Goal: Task Accomplishment & Management: Complete application form

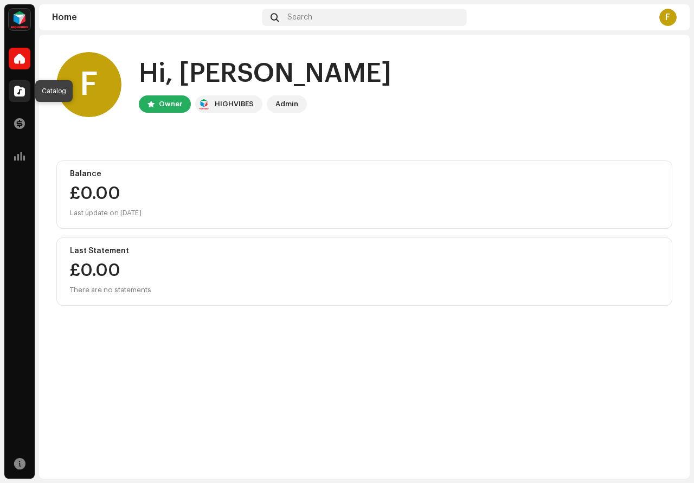
click at [22, 90] on span at bounding box center [19, 91] width 11 height 9
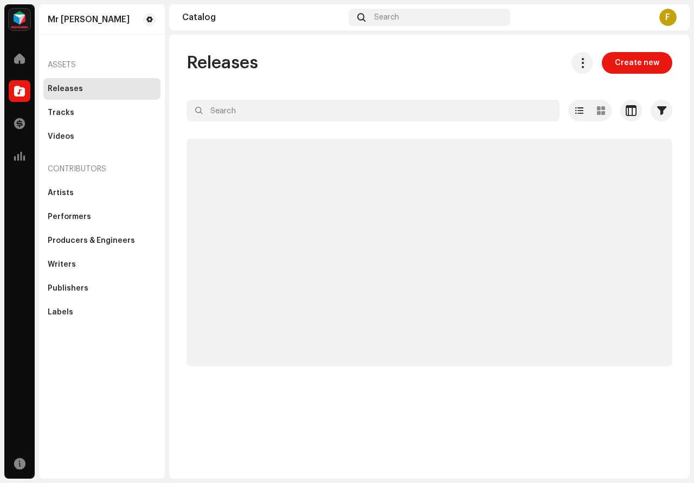
drag, startPoint x: 634, startPoint y: 64, endPoint x: 610, endPoint y: 76, distance: 26.7
click at [633, 66] on span "Create new" at bounding box center [637, 63] width 44 height 22
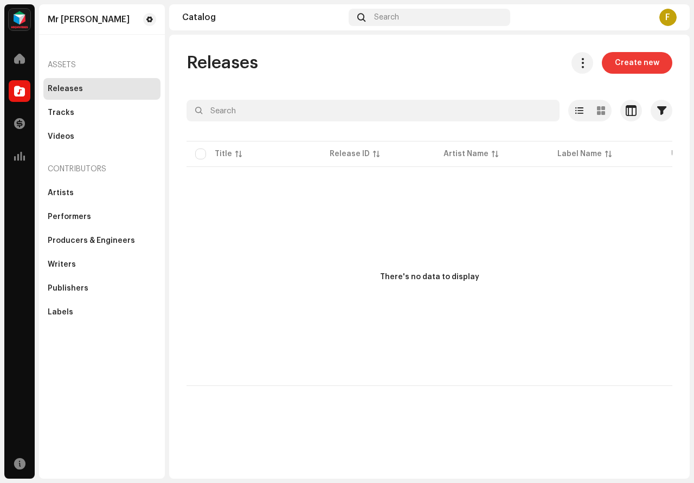
click at [637, 68] on span "Create new" at bounding box center [637, 63] width 44 height 22
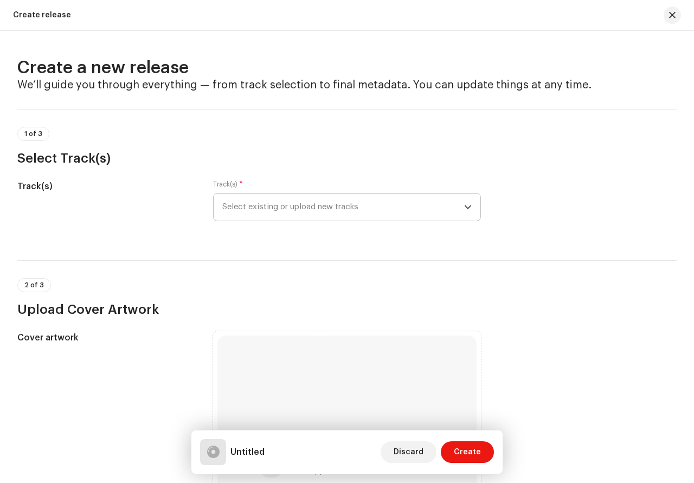
click at [473, 208] on p-select "Select existing or upload new tracks" at bounding box center [347, 207] width 268 height 28
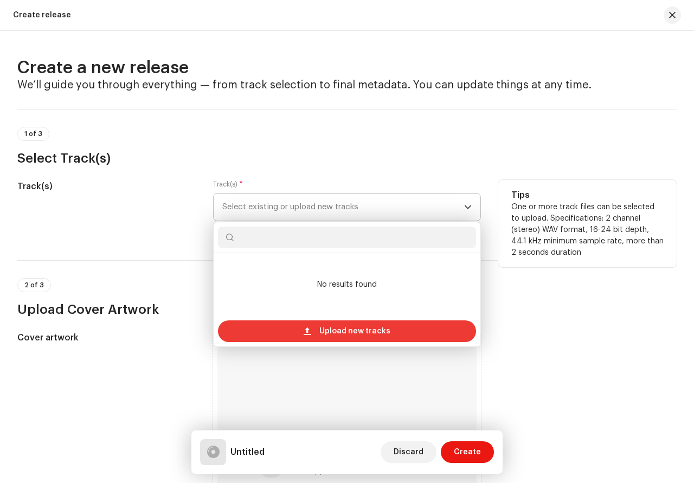
click at [378, 326] on span "Upload new tracks" at bounding box center [354, 331] width 71 height 22
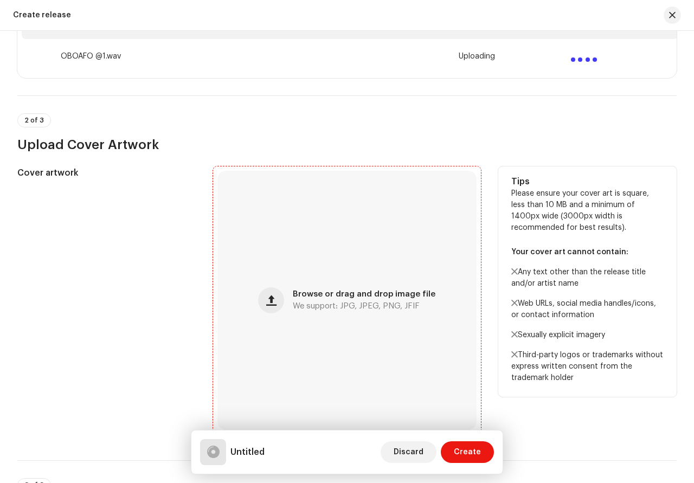
scroll to position [228, 0]
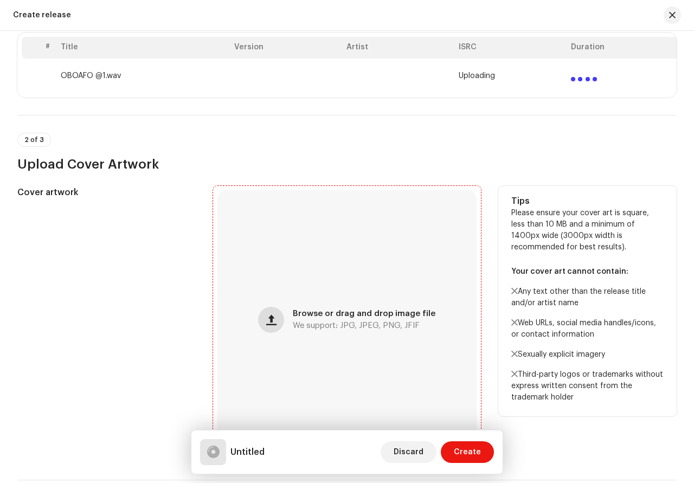
click at [271, 318] on span "button" at bounding box center [271, 319] width 10 height 9
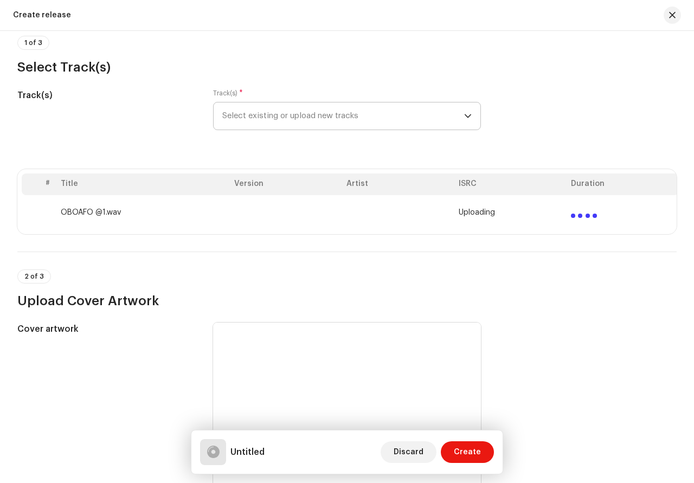
scroll to position [0, 0]
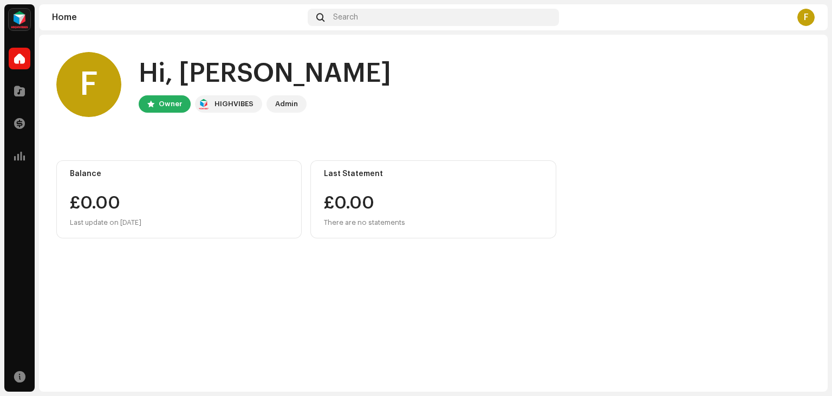
click at [21, 109] on div "Transactions" at bounding box center [19, 123] width 30 height 30
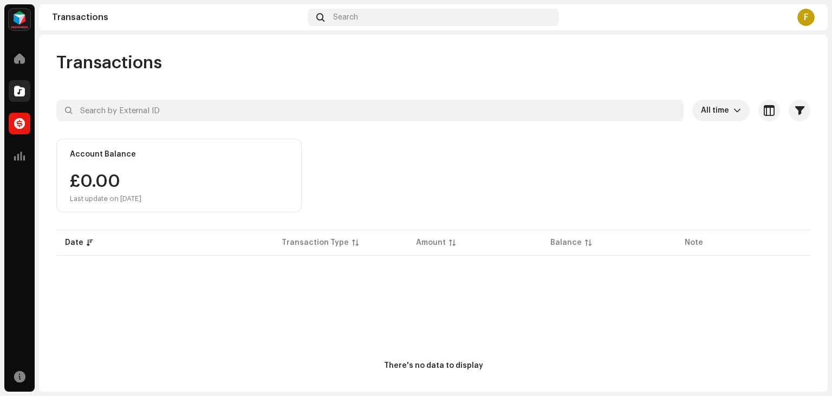
click at [15, 96] on div at bounding box center [20, 91] width 22 height 22
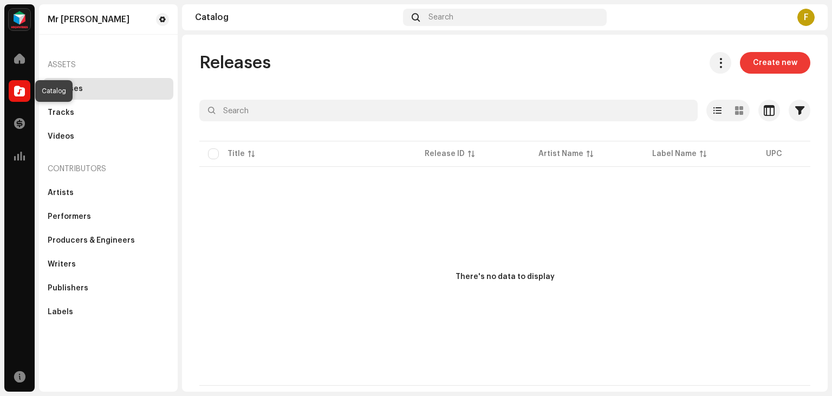
click at [785, 64] on span "Create new" at bounding box center [775, 63] width 44 height 22
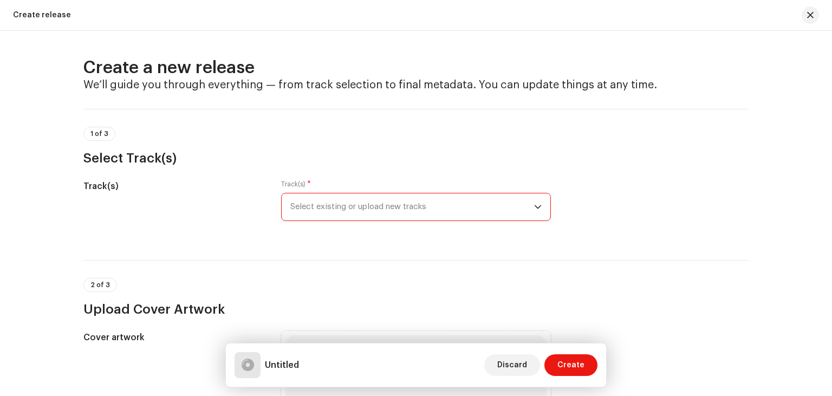
click at [531, 203] on span "Select existing or upload new tracks" at bounding box center [412, 206] width 244 height 27
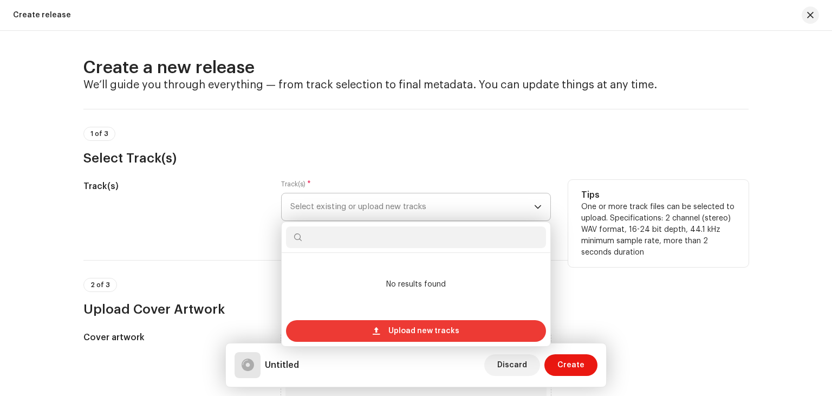
click at [437, 335] on span "Upload new tracks" at bounding box center [424, 331] width 71 height 22
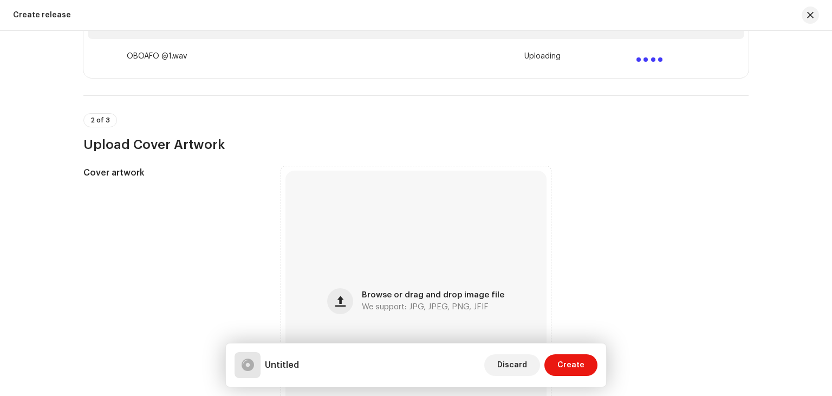
scroll to position [248, 0]
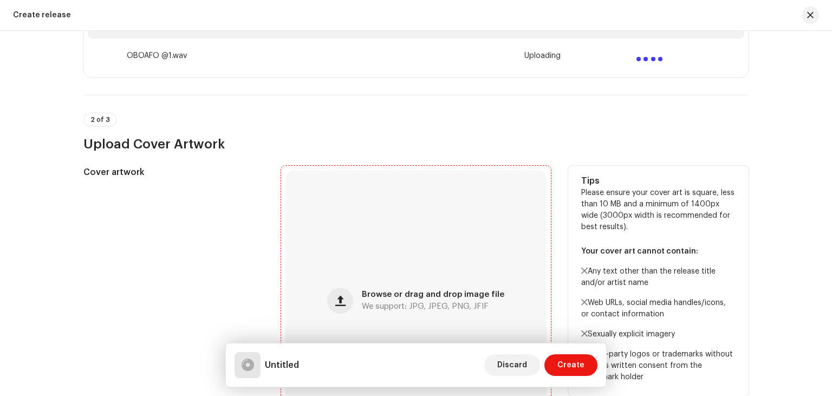
click at [461, 267] on div "Browse or drag and drop image file We support: JPG, JPEG, PNG, JFIF" at bounding box center [416, 300] width 261 height 261
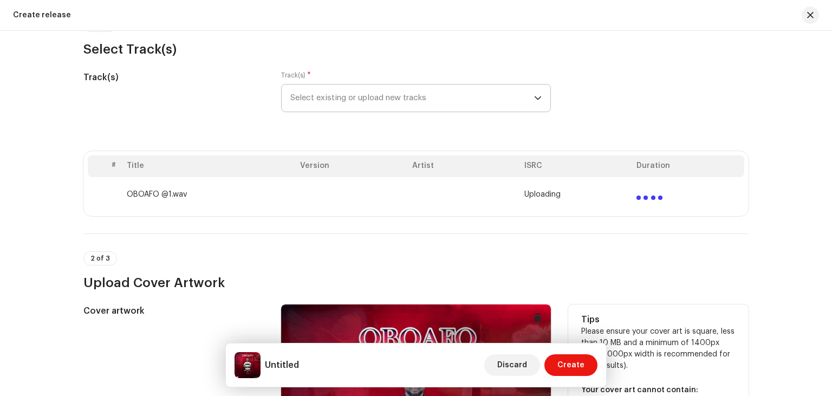
scroll to position [108, 0]
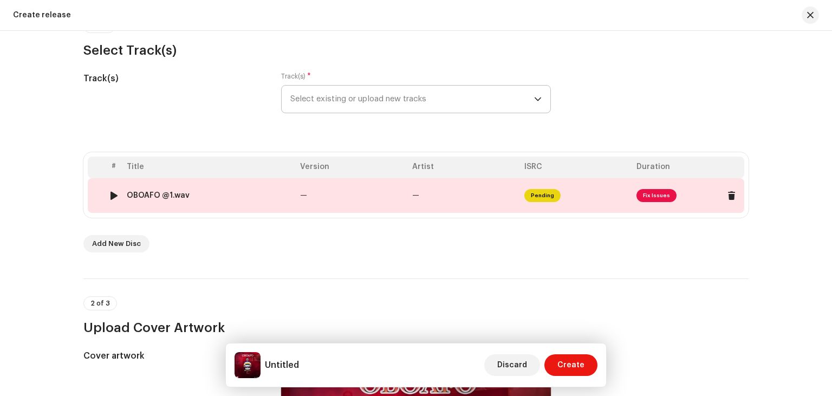
click at [659, 195] on span "Fix Issues" at bounding box center [657, 195] width 40 height 13
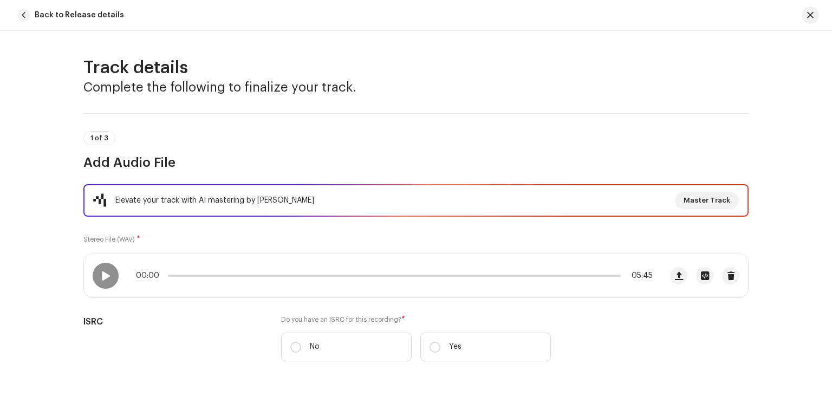
scroll to position [486, 0]
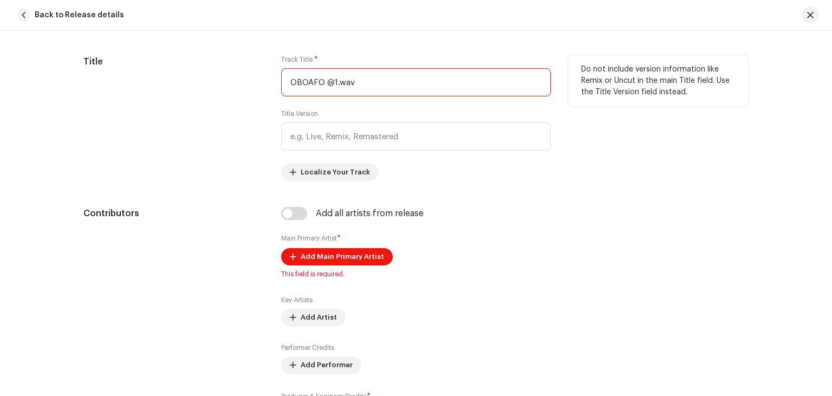
click at [378, 82] on input "OBOAFO @1.wav" at bounding box center [416, 82] width 270 height 28
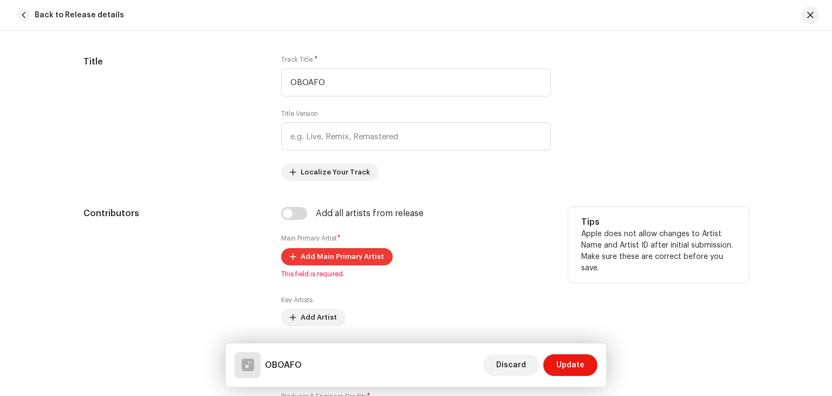
type input "OBOAFO"
click at [328, 256] on span "Add Main Primary Artist" at bounding box center [342, 257] width 83 height 22
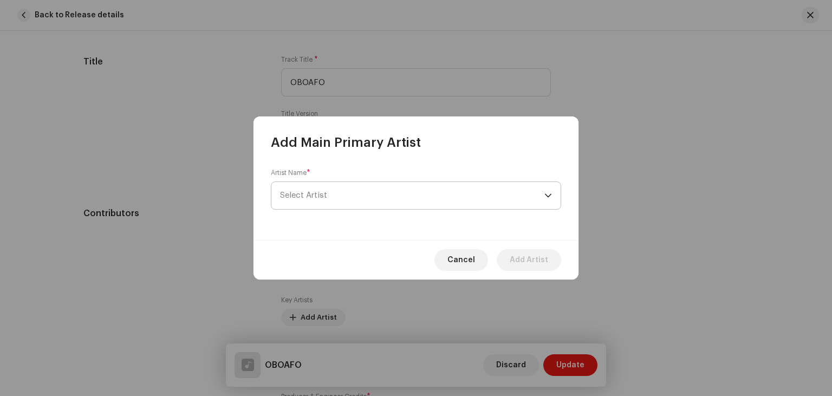
click at [357, 196] on span "Select Artist" at bounding box center [412, 195] width 264 height 27
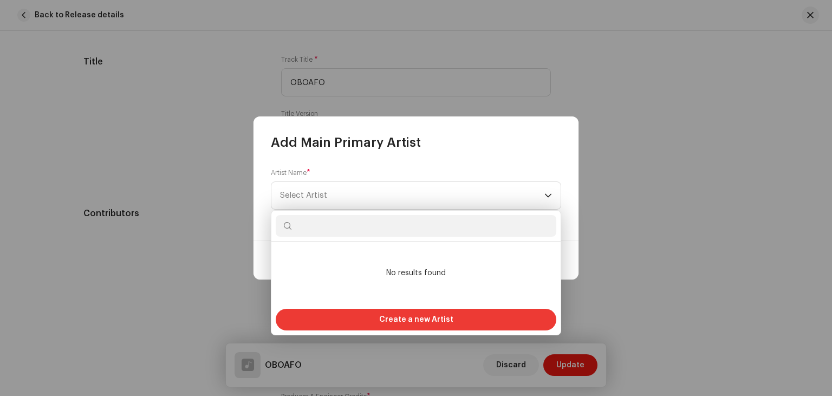
click at [406, 320] on span "Create a new Artist" at bounding box center [416, 320] width 74 height 22
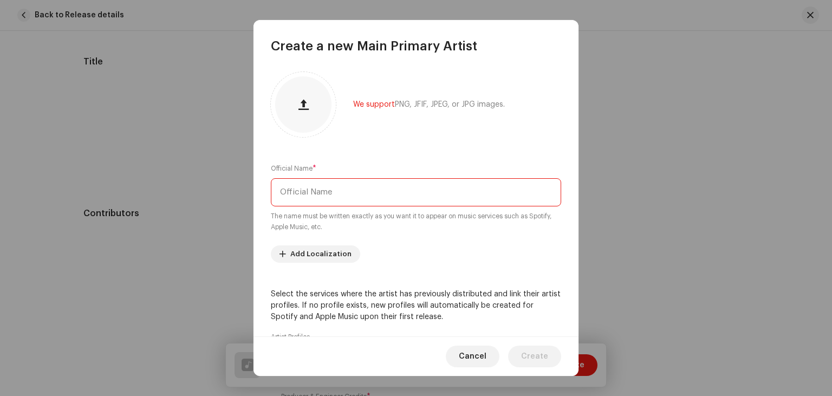
click at [363, 192] on input "text" at bounding box center [416, 192] width 290 height 28
type input "F"
type input "Mr [PERSON_NAME]"
click at [530, 359] on span "Create" at bounding box center [534, 357] width 27 height 22
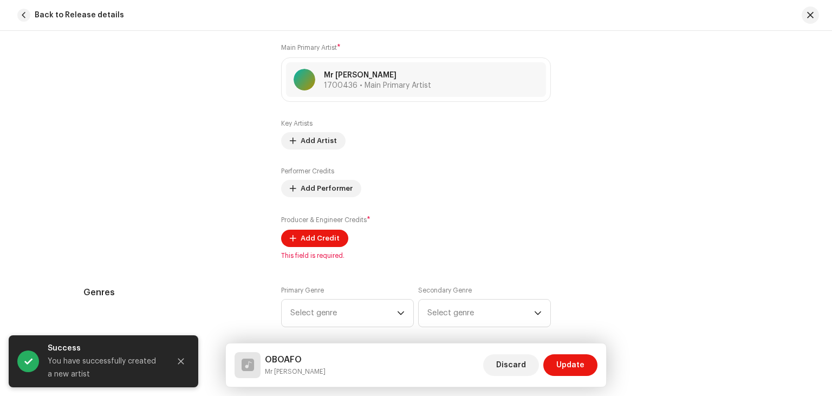
scroll to position [668, 0]
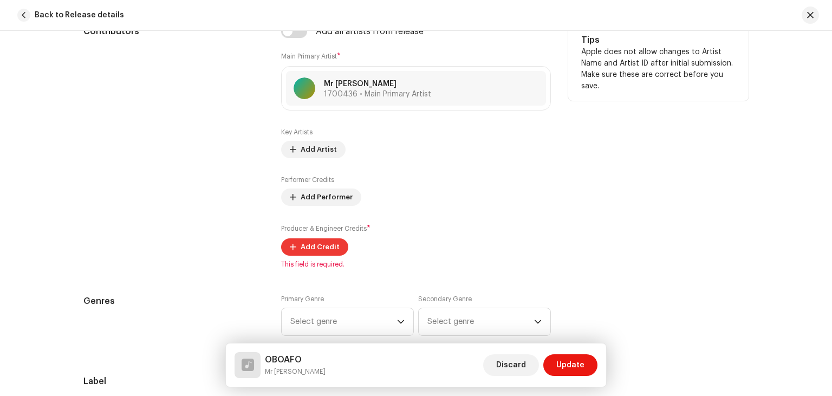
click at [323, 244] on span "Add Credit" at bounding box center [320, 247] width 39 height 22
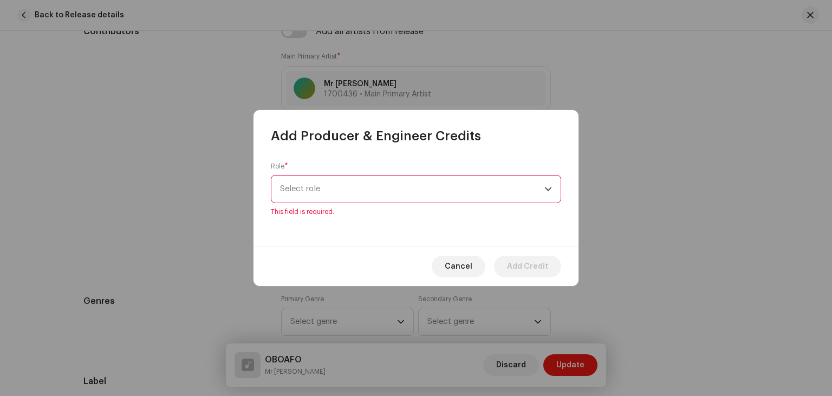
click at [546, 194] on div "dropdown trigger" at bounding box center [549, 189] width 8 height 27
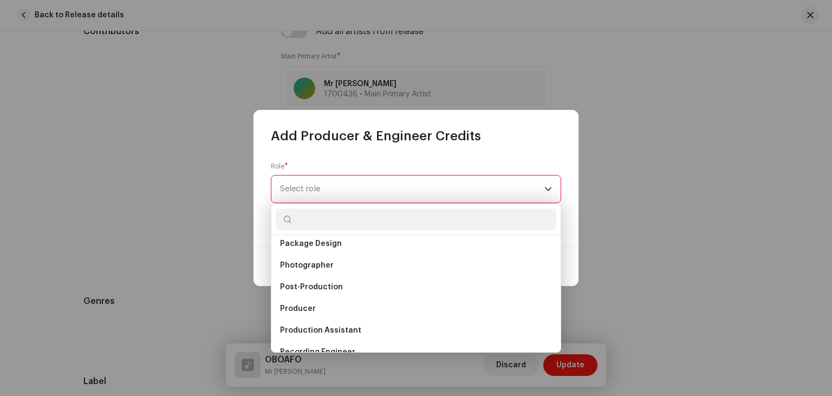
scroll to position [378, 0]
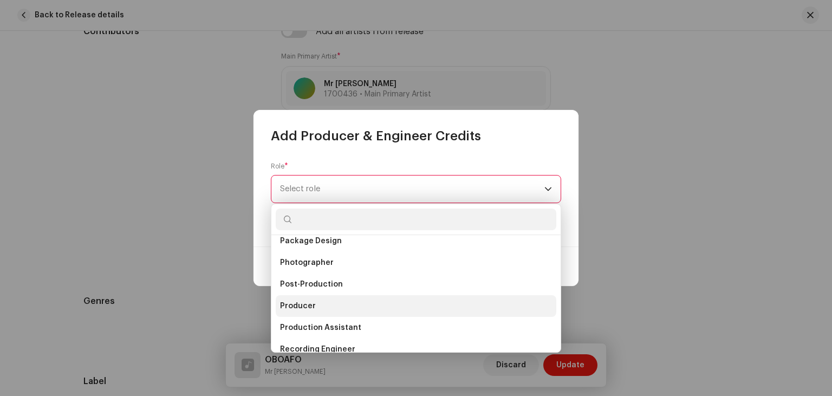
click at [357, 307] on li "Producer" at bounding box center [416, 306] width 281 height 22
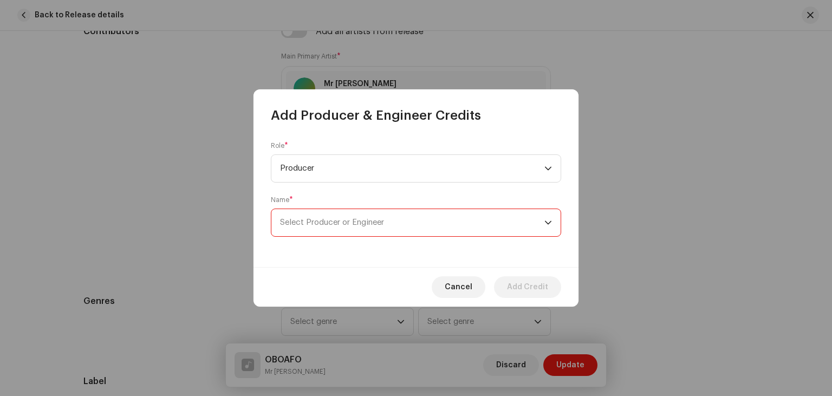
click at [417, 229] on span "Select Producer or Engineer" at bounding box center [412, 222] width 264 height 27
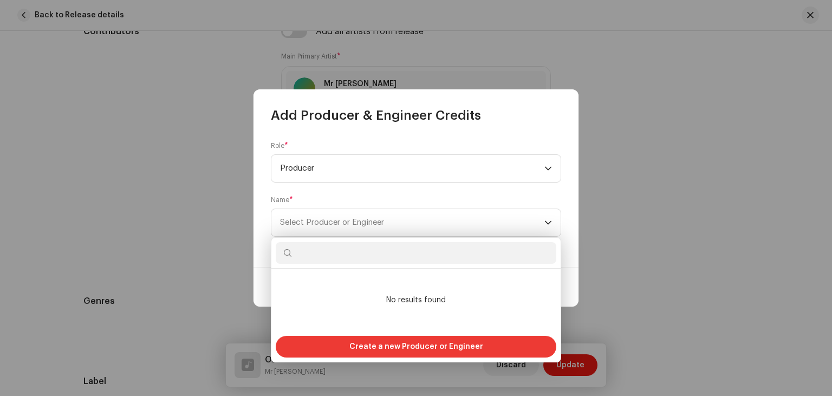
click at [451, 347] on span "Create a new Producer or Engineer" at bounding box center [417, 347] width 134 height 22
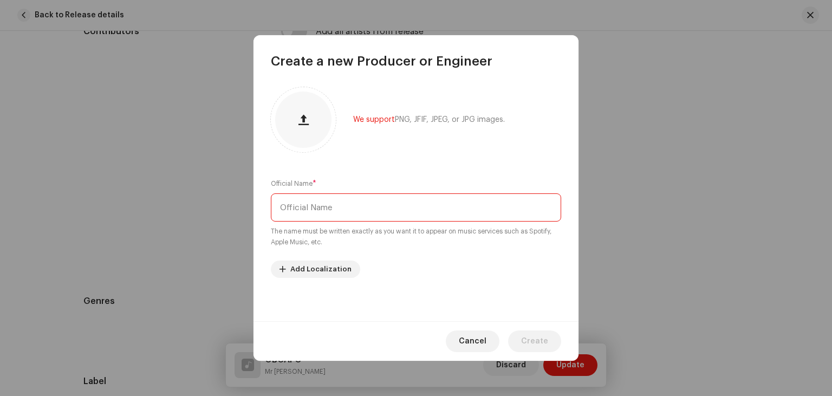
click at [403, 215] on input "text" at bounding box center [416, 207] width 290 height 28
click at [393, 212] on input "text" at bounding box center [416, 207] width 290 height 28
type input "o"
type input "Mr [PERSON_NAME]"
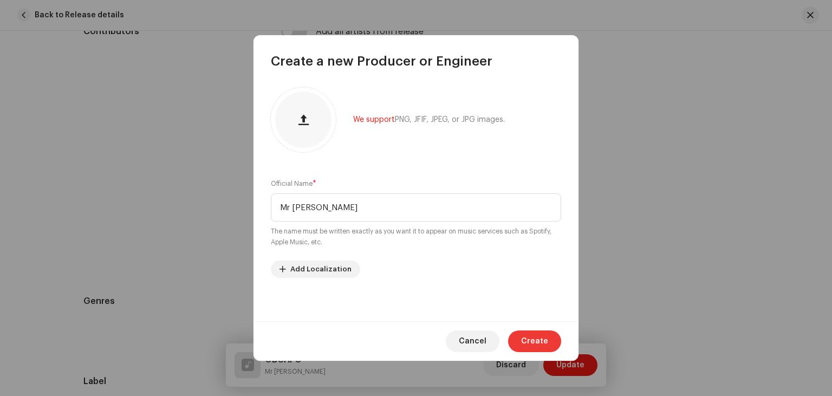
click at [538, 334] on span "Create" at bounding box center [534, 342] width 27 height 22
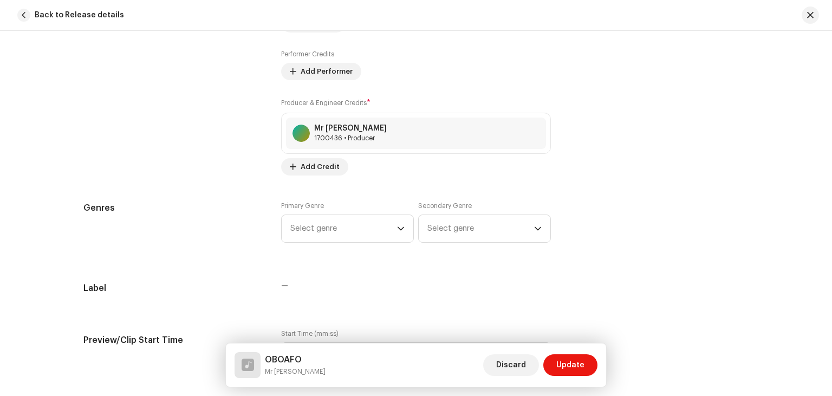
scroll to position [803, 0]
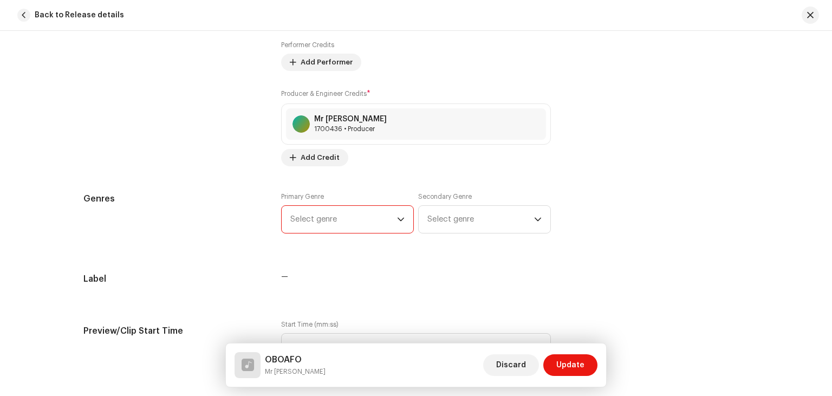
click at [397, 216] on span "Select genre" at bounding box center [343, 219] width 107 height 27
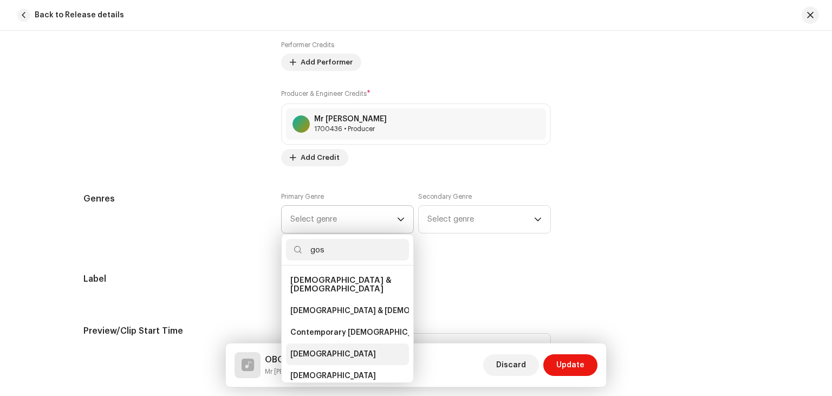
type input "gos"
click at [309, 349] on span "Gospel" at bounding box center [333, 354] width 86 height 11
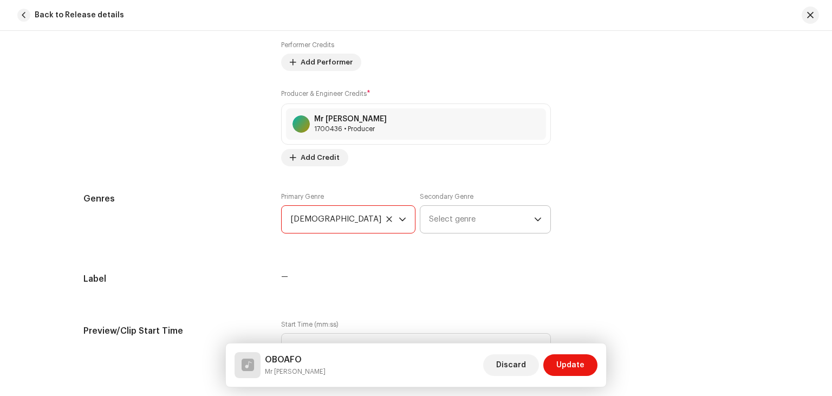
click at [534, 216] on span "Select genre" at bounding box center [481, 219] width 105 height 27
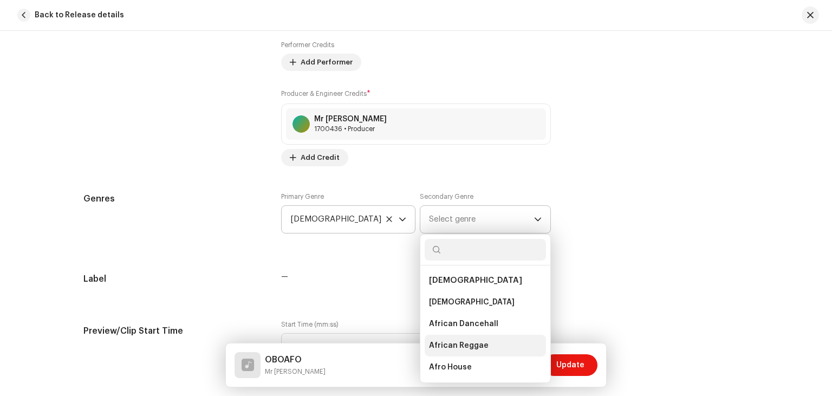
click at [479, 344] on span "African Reggae" at bounding box center [459, 345] width 60 height 11
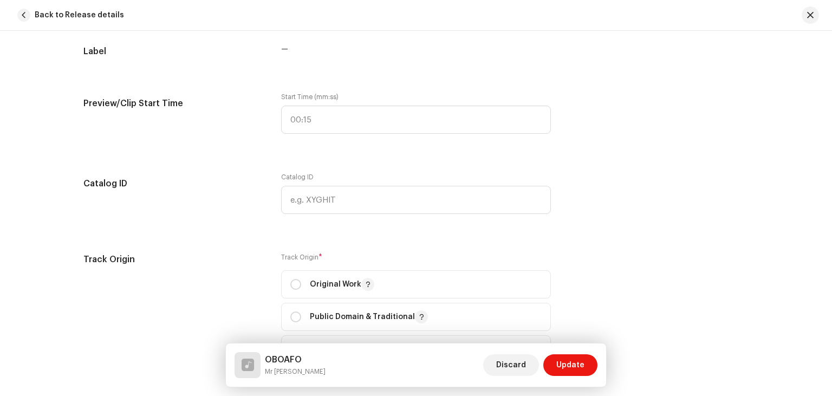
scroll to position [1036, 0]
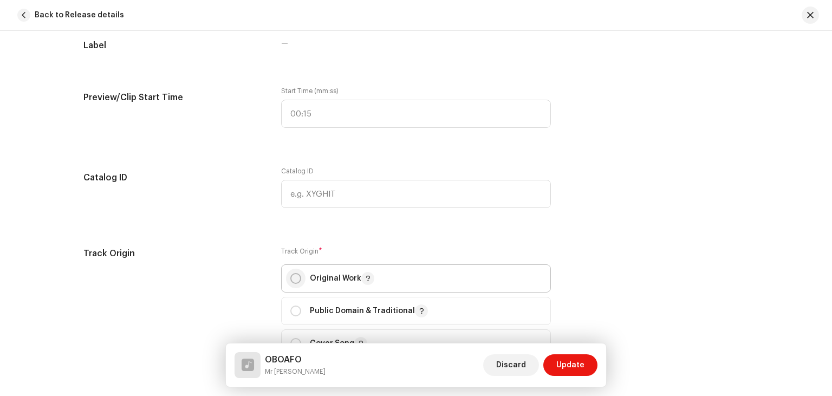
click at [298, 280] on input "radio" at bounding box center [295, 278] width 11 height 11
radio input "true"
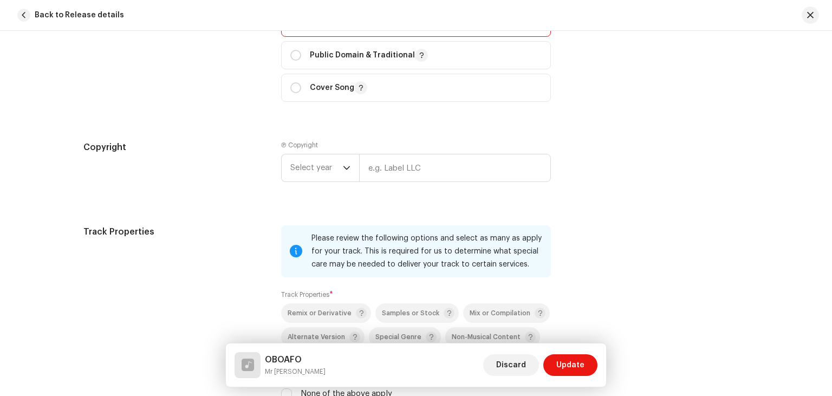
scroll to position [1298, 0]
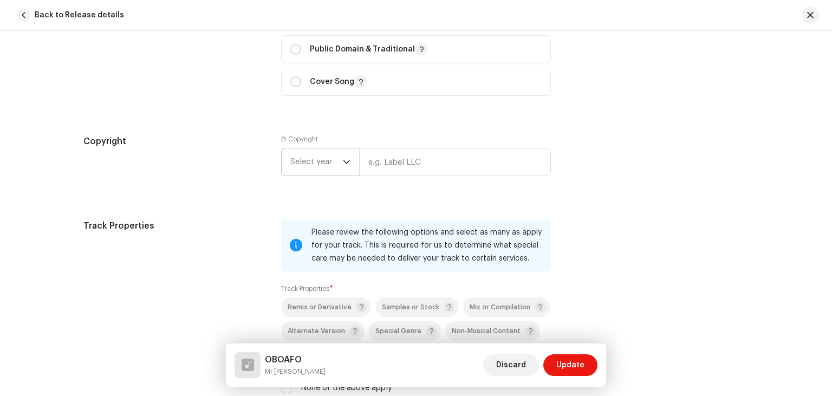
click at [345, 162] on icon "dropdown trigger" at bounding box center [347, 162] width 8 height 8
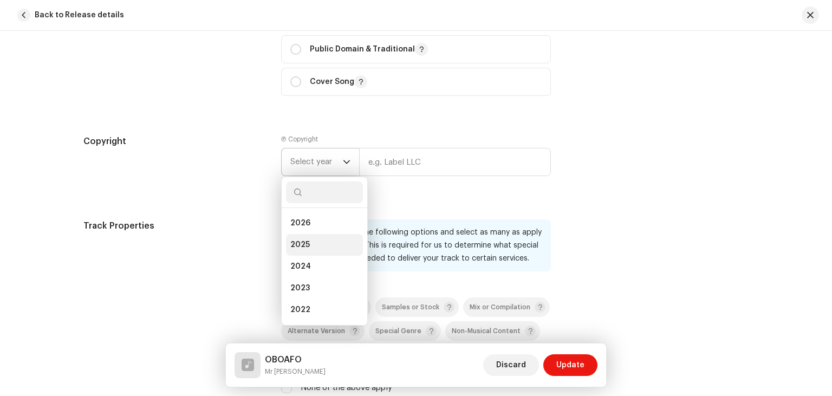
click at [313, 242] on li "2025" at bounding box center [324, 245] width 77 height 22
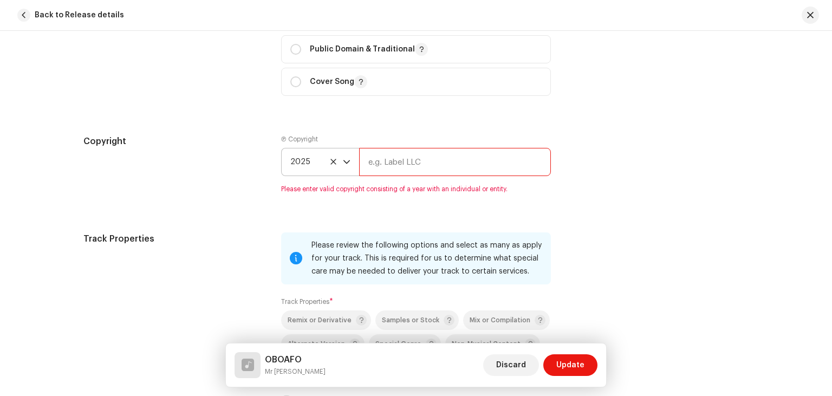
click at [399, 165] on input "text" at bounding box center [455, 162] width 192 height 28
click at [346, 164] on icon "dropdown trigger" at bounding box center [347, 162] width 8 height 8
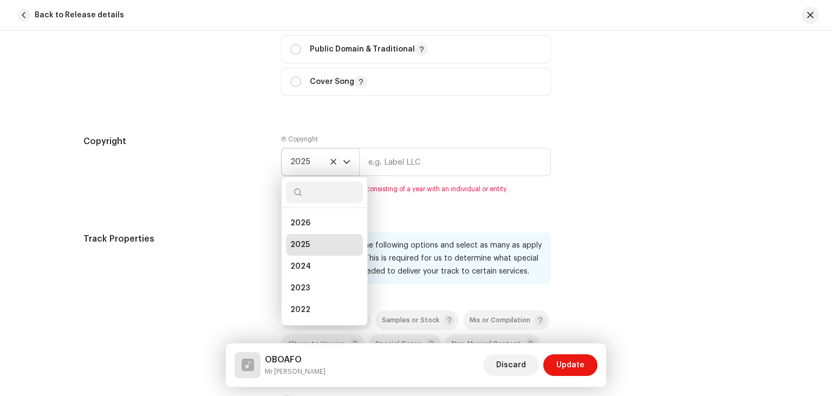
scroll to position [4, 0]
click at [334, 161] on icon at bounding box center [333, 161] width 7 height 7
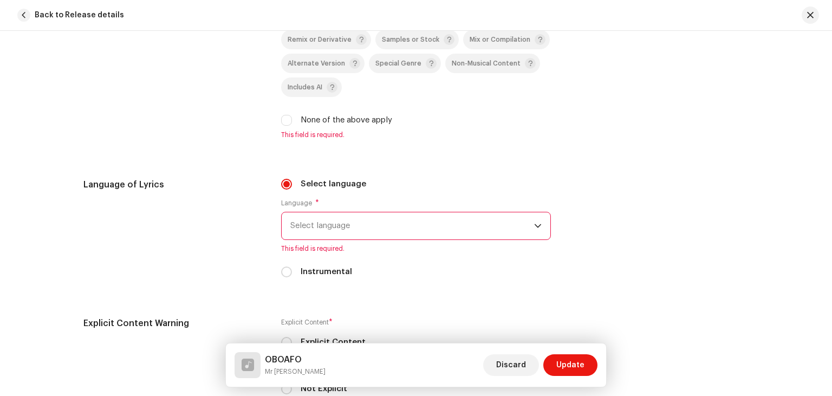
scroll to position [1575, 0]
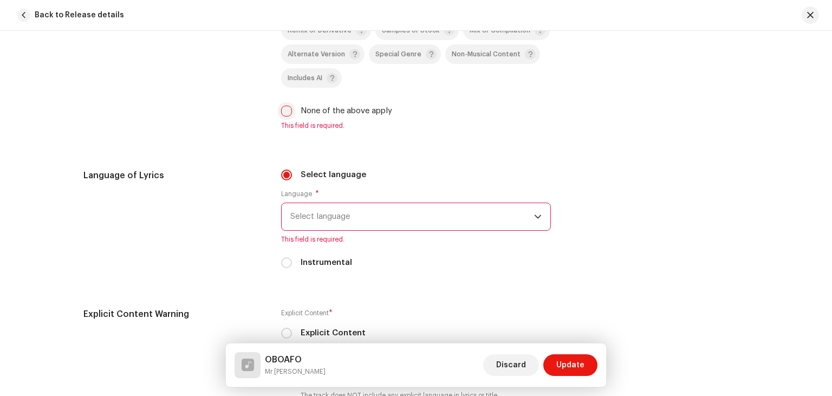
drag, startPoint x: 287, startPoint y: 107, endPoint x: 285, endPoint y: 114, distance: 6.9
click at [285, 114] on div "None of the above apply" at bounding box center [416, 111] width 270 height 12
click at [285, 114] on input "None of the above apply" at bounding box center [286, 111] width 11 height 11
checkbox input "true"
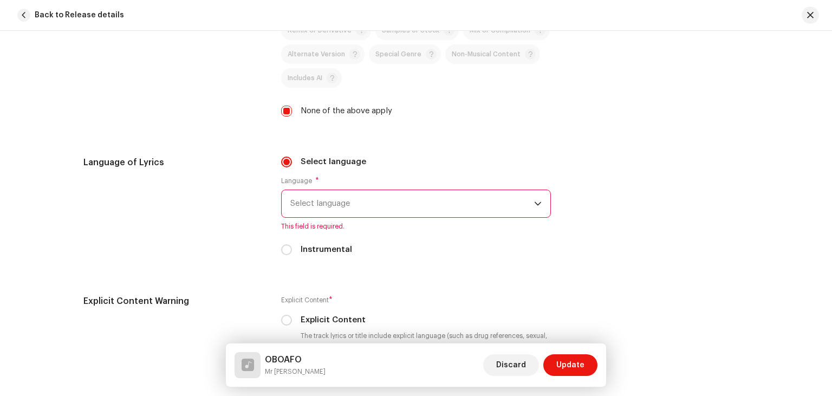
click at [354, 215] on span "Select language" at bounding box center [412, 203] width 244 height 27
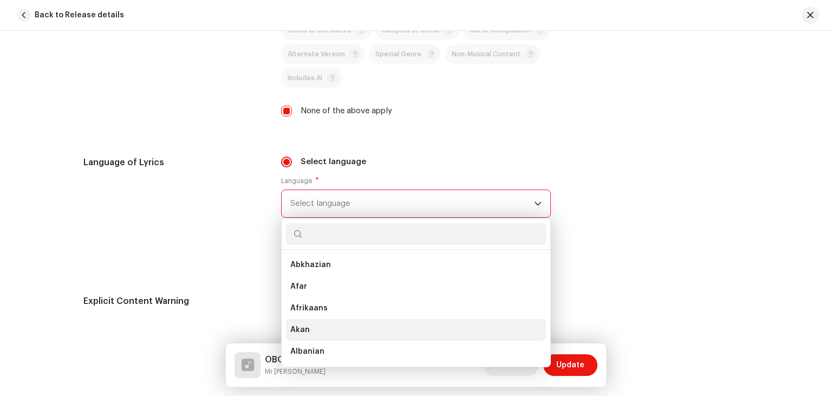
click at [305, 335] on span "Akan" at bounding box center [300, 330] width 20 height 11
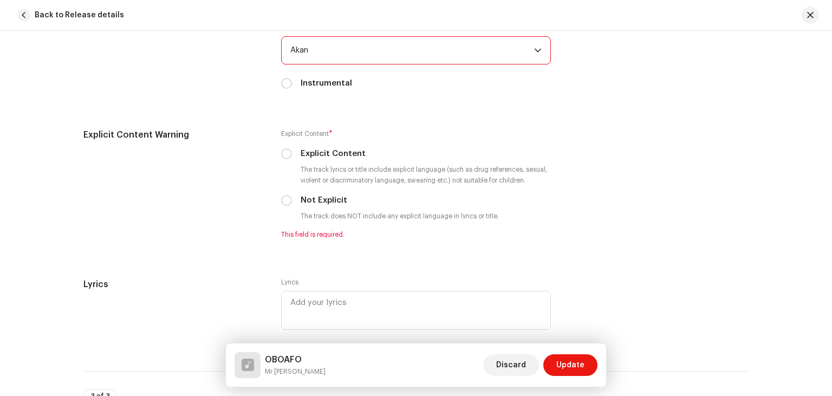
scroll to position [1725, 0]
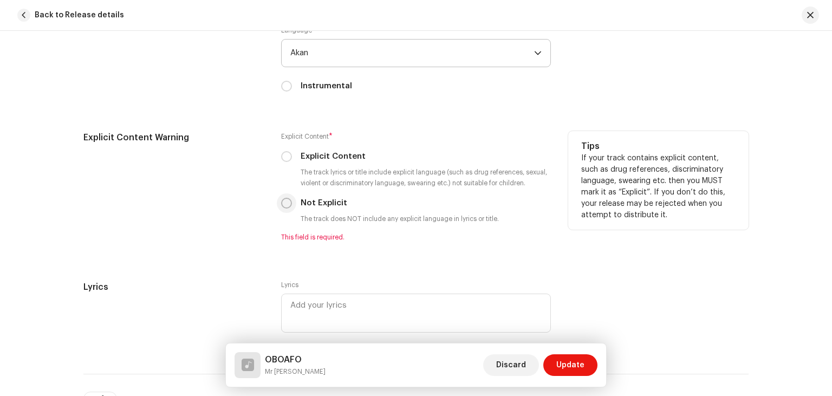
click at [291, 205] on input "Not Explicit" at bounding box center [286, 203] width 11 height 11
radio input "true"
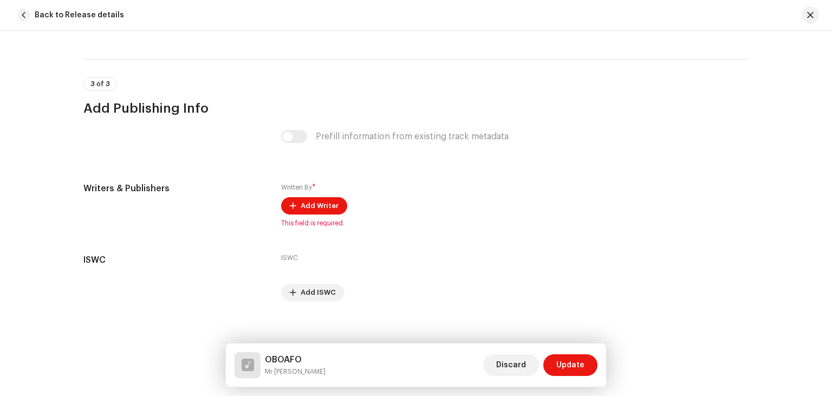
scroll to position [2038, 0]
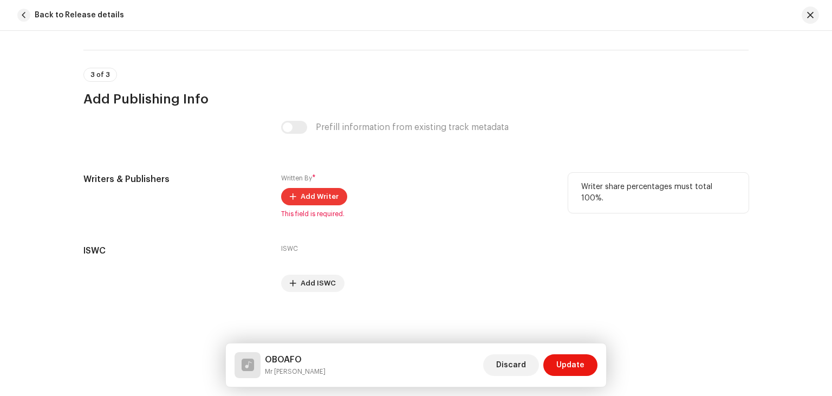
click at [309, 201] on span "Add Writer" at bounding box center [320, 197] width 38 height 22
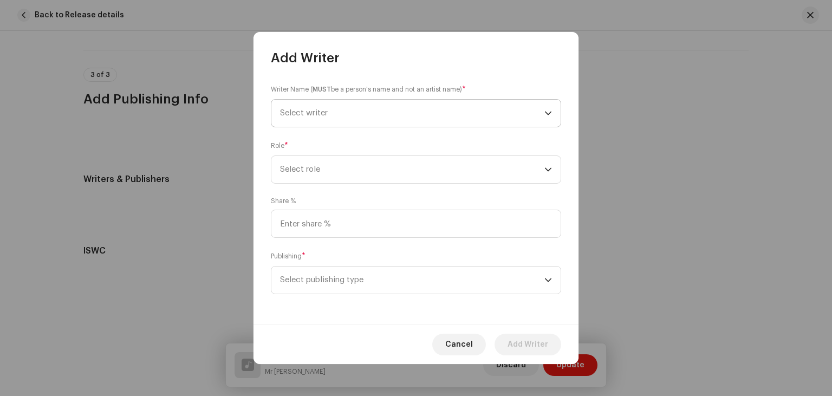
click at [464, 120] on span "Select writer" at bounding box center [412, 113] width 264 height 27
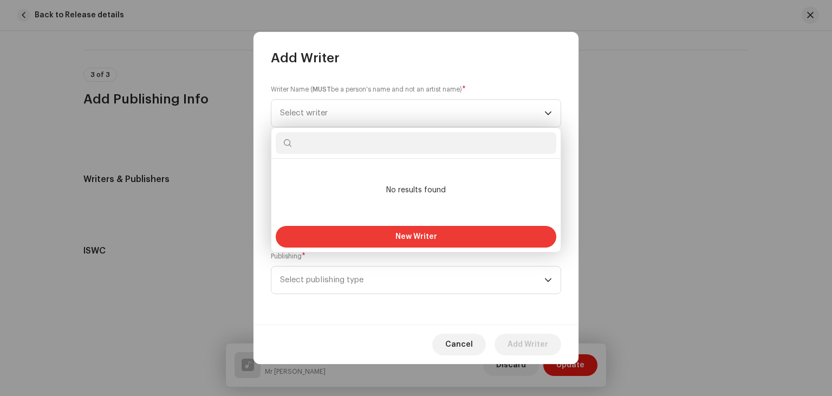
click at [442, 234] on button "New Writer" at bounding box center [416, 237] width 281 height 22
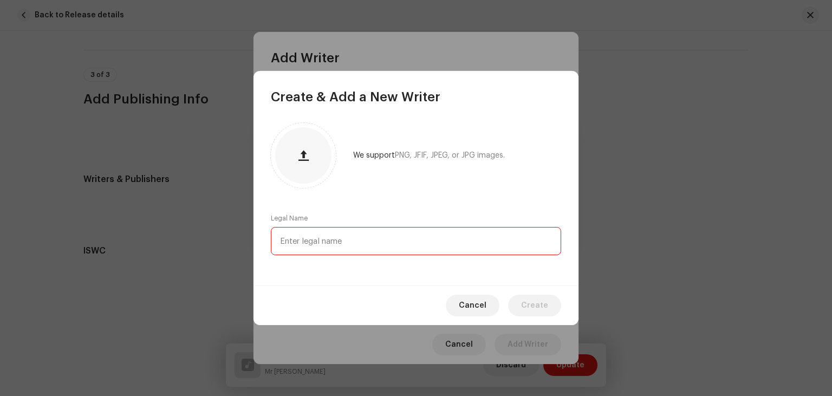
click at [379, 250] on input "text" at bounding box center [416, 241] width 290 height 28
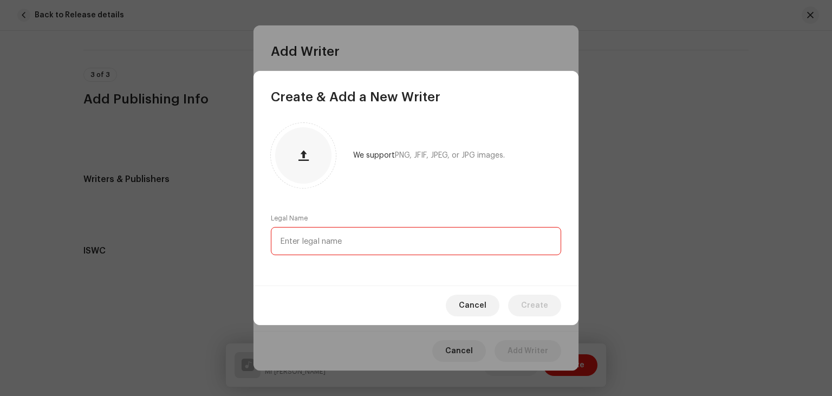
type input "m"
type input "Mr [PERSON_NAME]"
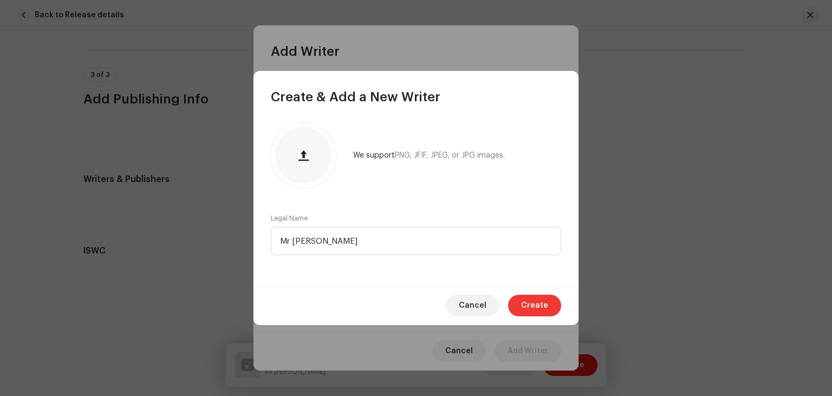
click at [531, 302] on span "Create" at bounding box center [534, 306] width 27 height 22
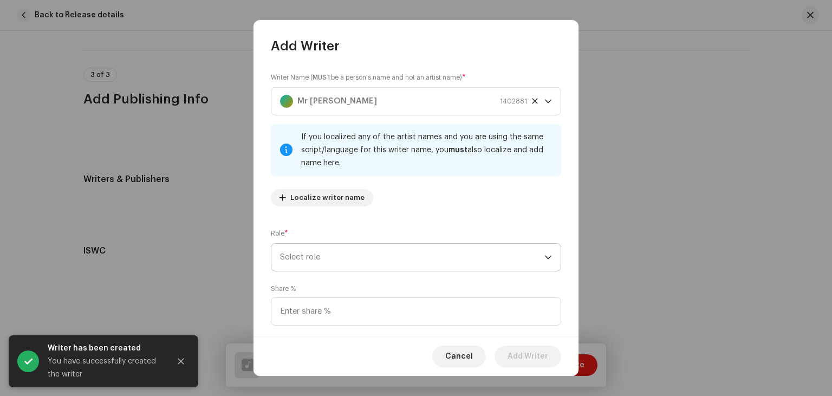
click at [553, 256] on p-select "Select role" at bounding box center [416, 257] width 290 height 28
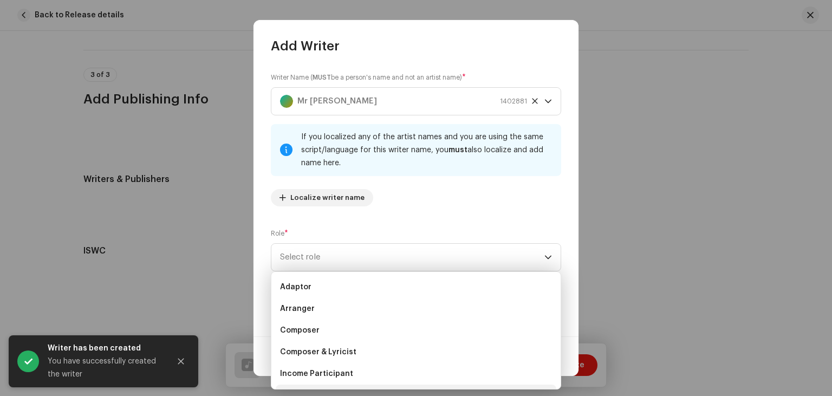
scroll to position [17, 0]
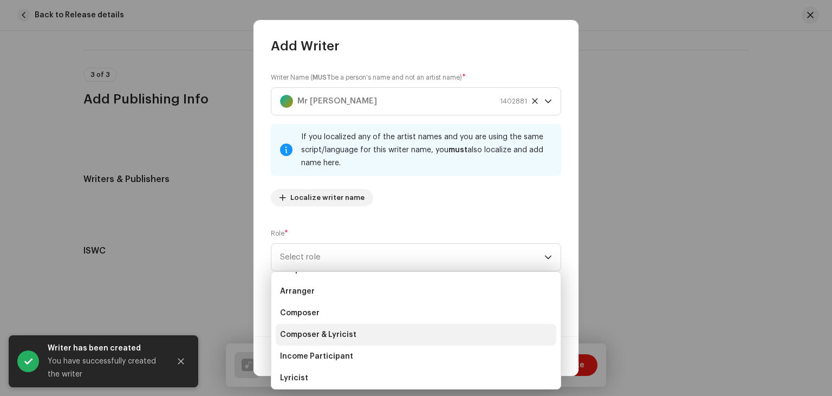
click at [346, 331] on span "Composer & Lyricist" at bounding box center [318, 334] width 76 height 11
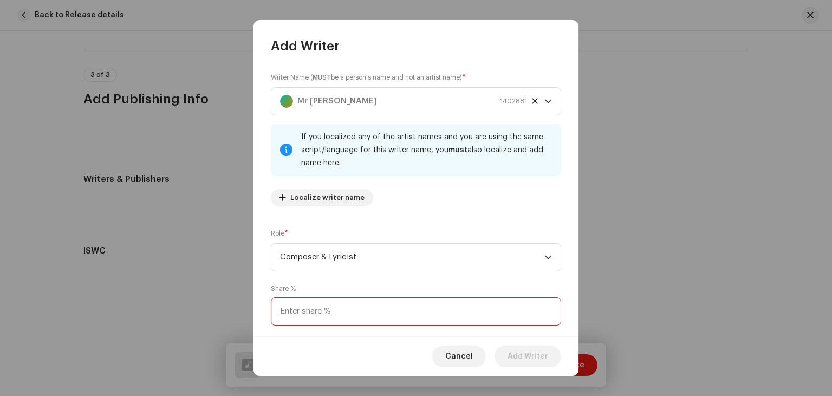
click at [527, 322] on input at bounding box center [416, 312] width 290 height 28
type input "100.00"
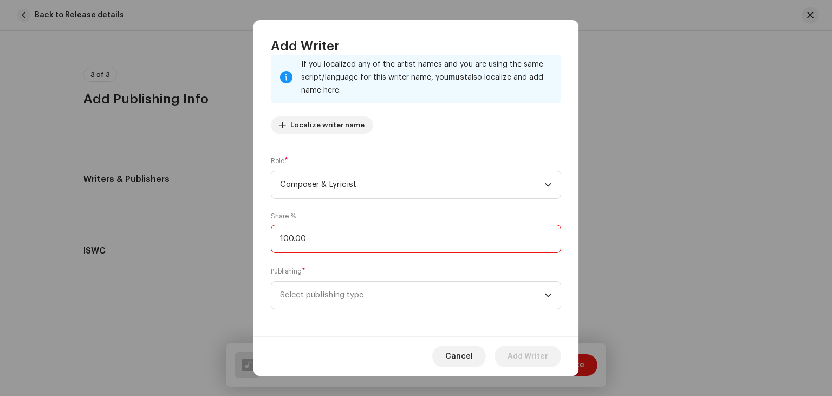
scroll to position [75, 0]
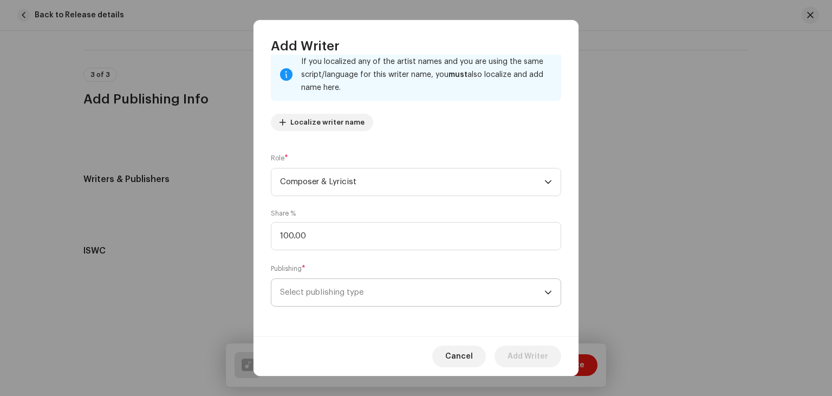
click at [533, 292] on span "Select publishing type" at bounding box center [412, 292] width 264 height 27
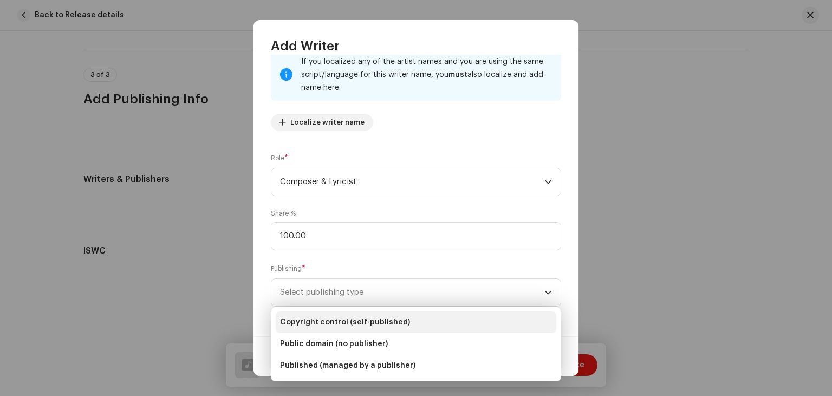
click at [395, 324] on span "Copyright control (self-published)" at bounding box center [345, 322] width 130 height 11
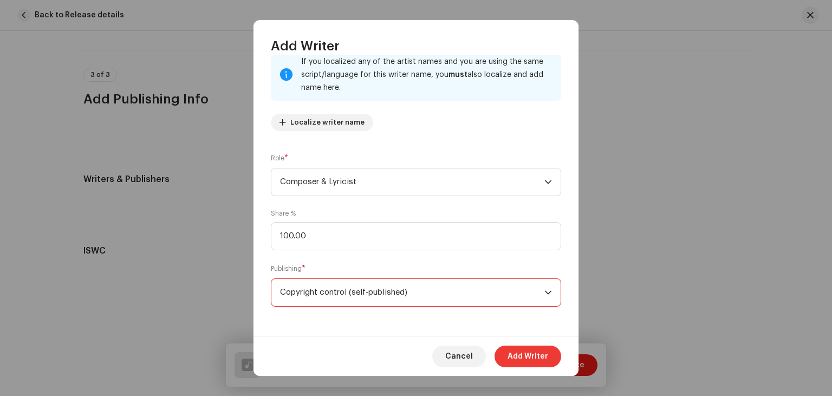
click at [528, 357] on span "Add Writer" at bounding box center [528, 357] width 41 height 22
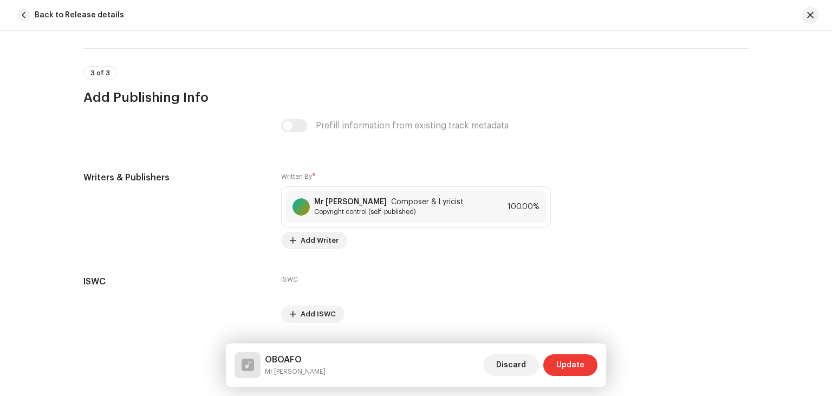
click at [579, 357] on span "Update" at bounding box center [571, 365] width 28 height 22
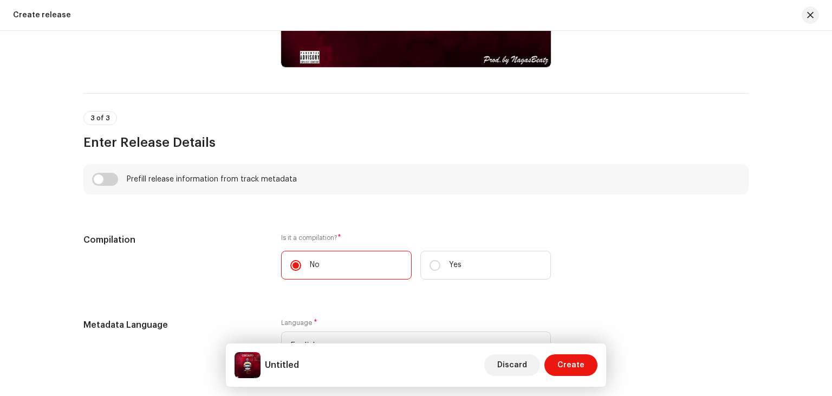
scroll to position [673, 0]
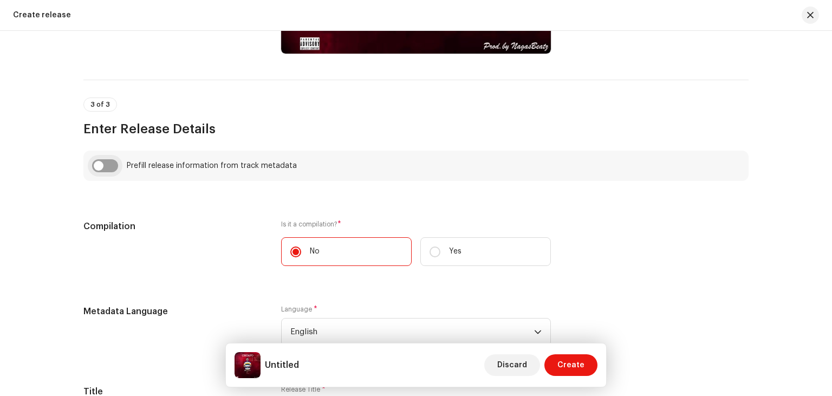
click at [112, 163] on input "checkbox" at bounding box center [105, 165] width 26 height 13
checkbox input "true"
type input "OBOAFO"
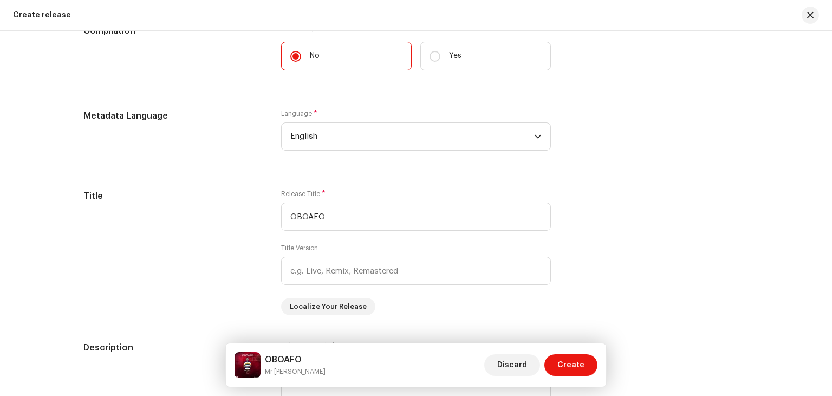
scroll to position [920, 0]
click at [540, 139] on icon "dropdown trigger" at bounding box center [538, 139] width 8 height 8
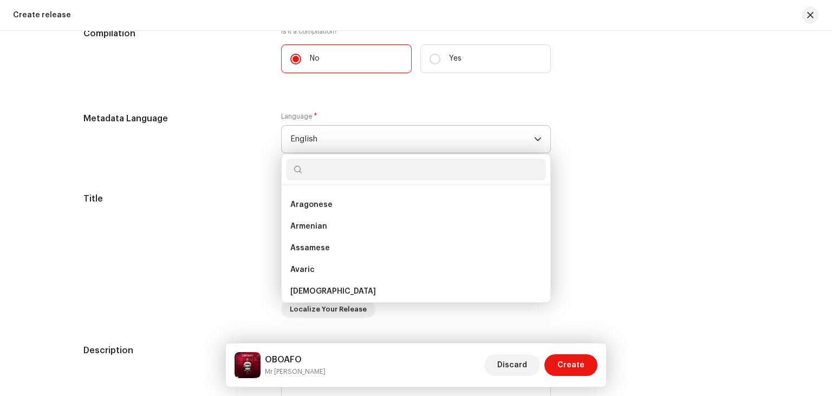
scroll to position [0, 0]
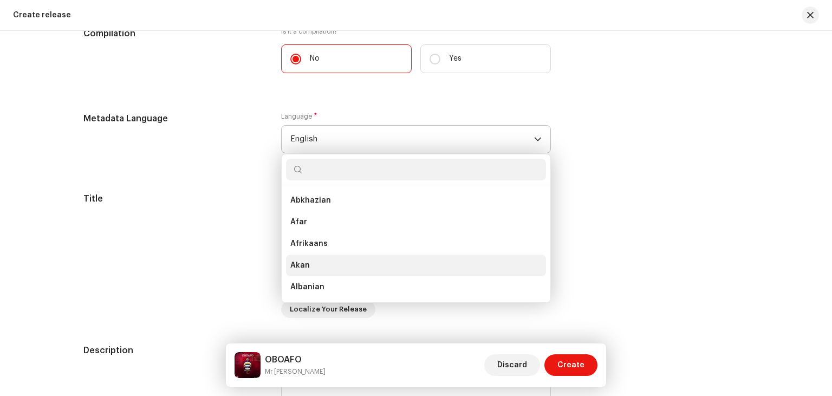
click at [322, 268] on li "Akan" at bounding box center [416, 266] width 260 height 22
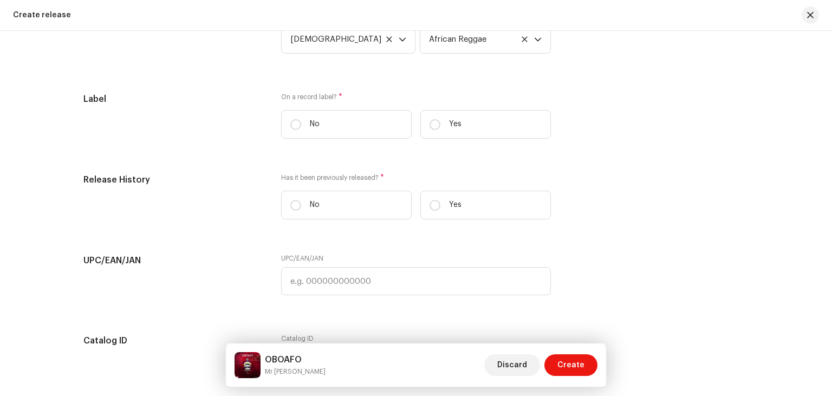
scroll to position [1695, 0]
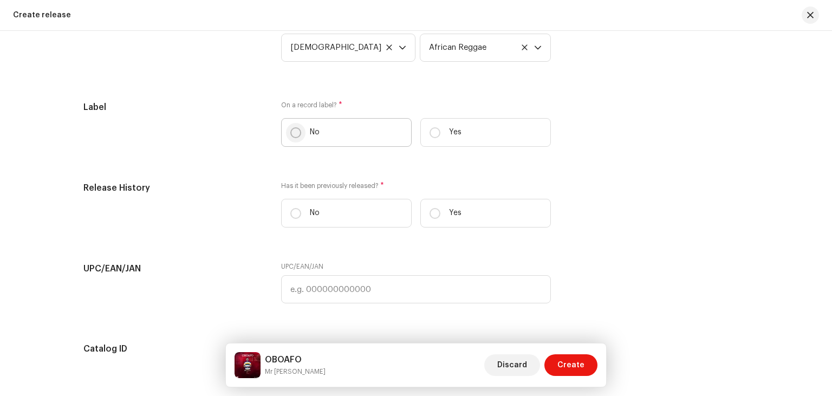
click at [297, 136] on input "No" at bounding box center [295, 132] width 11 height 11
radio input "true"
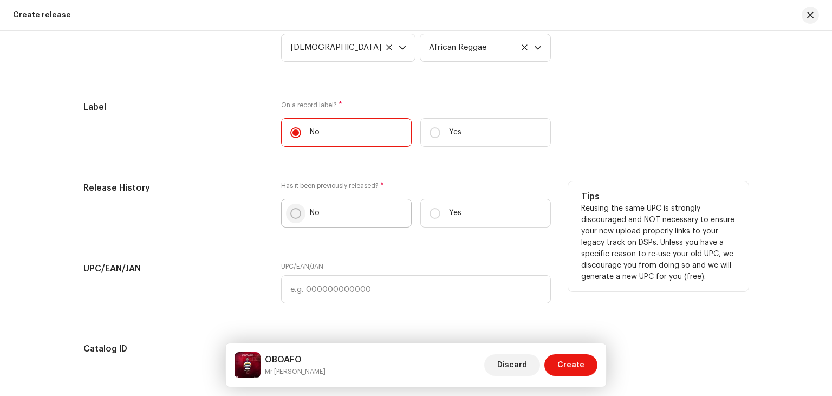
click at [300, 215] on input "No" at bounding box center [295, 213] width 11 height 11
radio input "true"
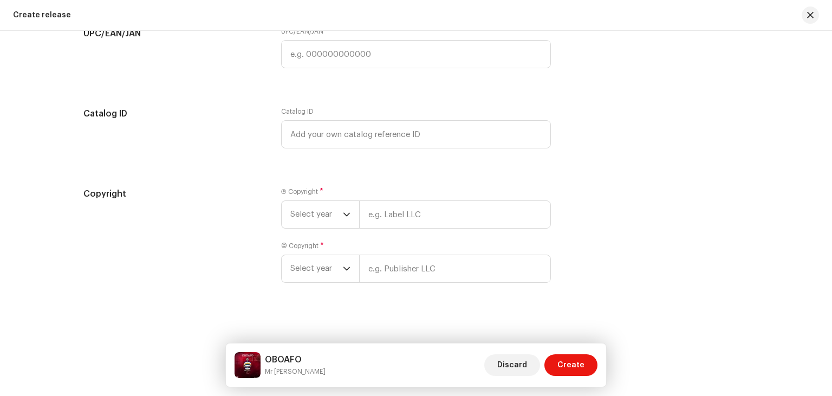
scroll to position [1938, 0]
click at [346, 212] on icon "dropdown trigger" at bounding box center [347, 211] width 8 height 8
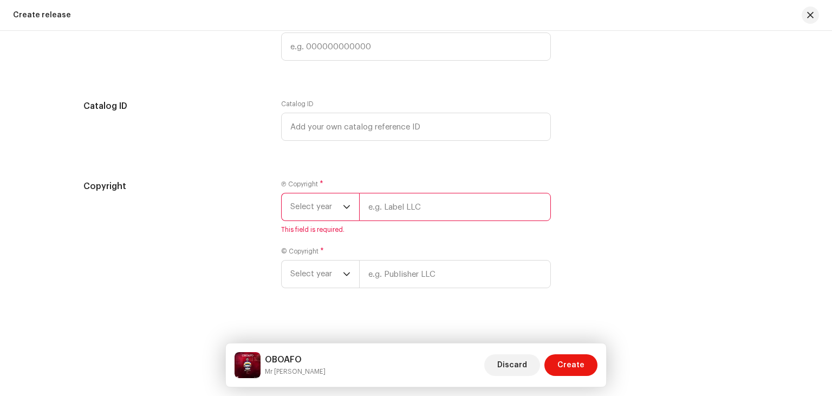
click at [346, 211] on icon "dropdown trigger" at bounding box center [347, 207] width 8 height 8
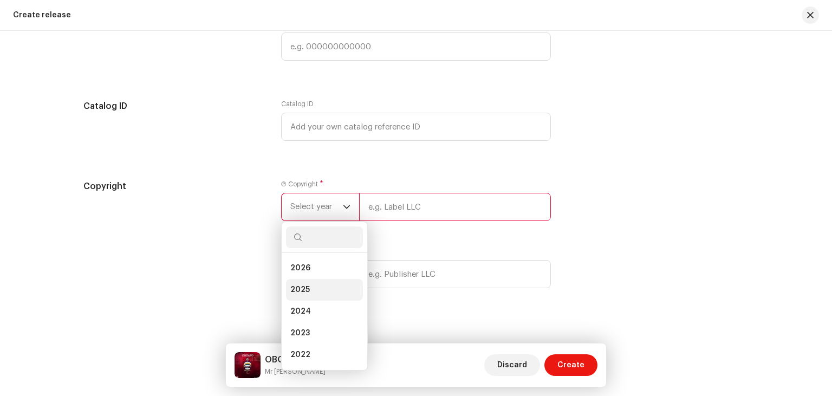
click at [319, 292] on li "2025" at bounding box center [324, 290] width 77 height 22
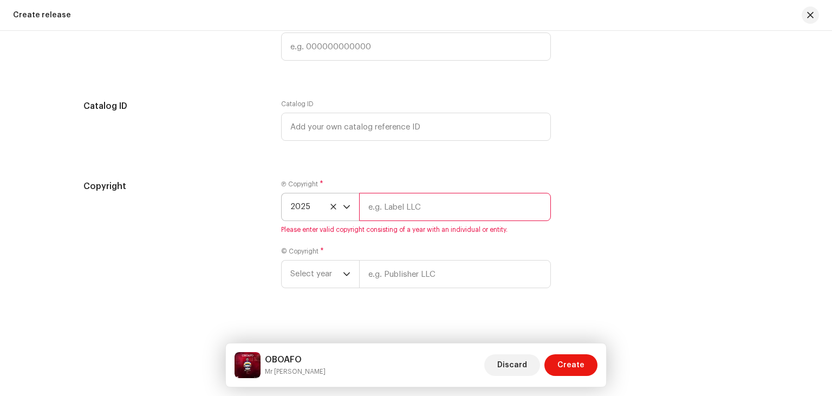
click at [402, 210] on input "text" at bounding box center [455, 207] width 192 height 28
type input "f"
type input "Foster Osei Yeboah"
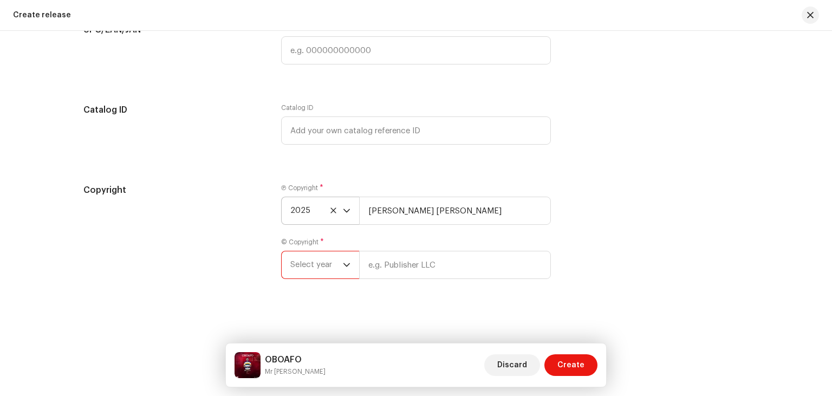
click at [342, 281] on div "Ⓟ Copyright * 2025 Foster Osei Yeboah © Copyright * Select year" at bounding box center [416, 238] width 270 height 108
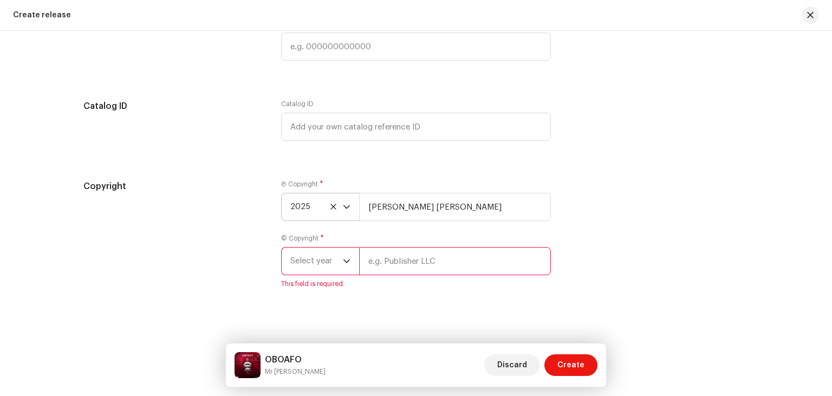
click at [345, 265] on icon "dropdown trigger" at bounding box center [347, 261] width 8 height 8
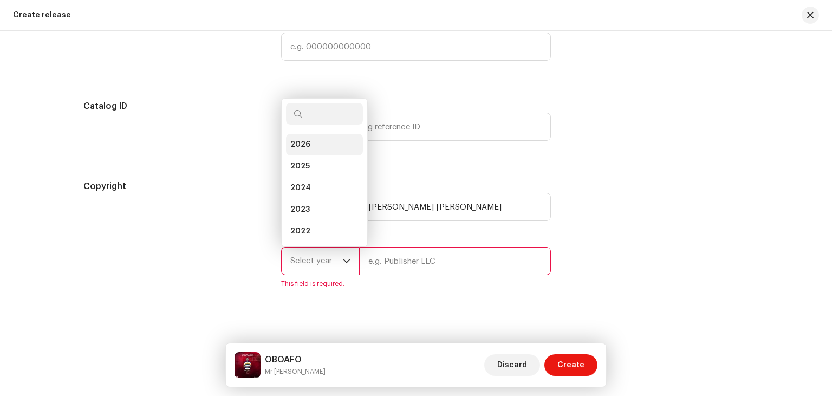
click at [312, 147] on li "2026" at bounding box center [324, 145] width 77 height 22
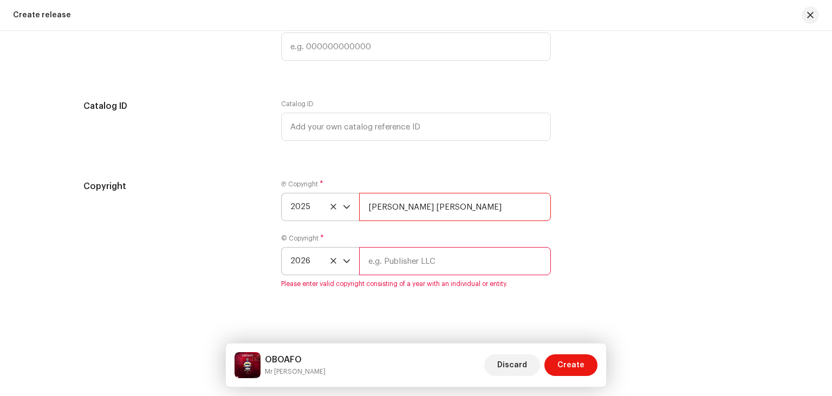
drag, startPoint x: 453, startPoint y: 209, endPoint x: 363, endPoint y: 197, distance: 90.7
click at [363, 197] on input "Foster Osei Yeboah" at bounding box center [455, 207] width 192 height 28
click at [420, 270] on input "text" at bounding box center [455, 261] width 192 height 28
paste input "Foster Osei Yeboah"
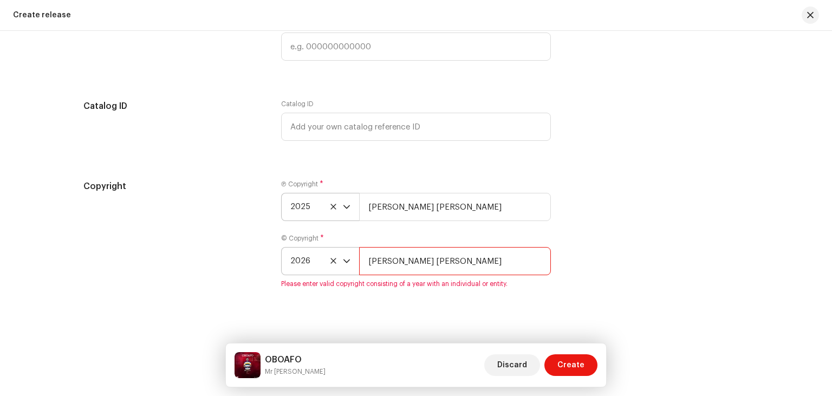
type input "Foster Osei Yeboah"
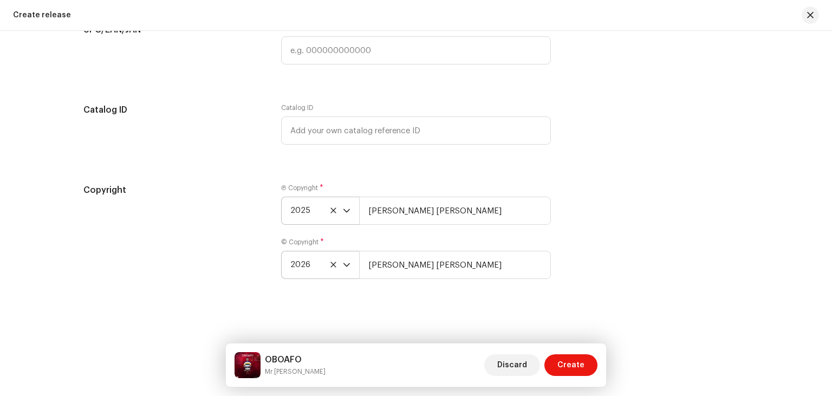
click at [584, 241] on div "Copyright Ⓟ Copyright * 2025 Foster Osei Yeboah © Copyright * 2026 Foster Osei …" at bounding box center [415, 238] width 665 height 108
click at [568, 372] on span "Create" at bounding box center [571, 365] width 27 height 22
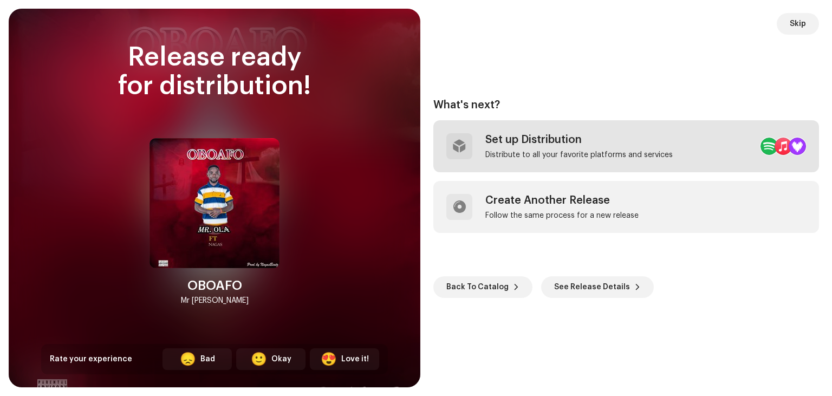
click at [590, 134] on div "Set up Distribution" at bounding box center [579, 139] width 187 height 13
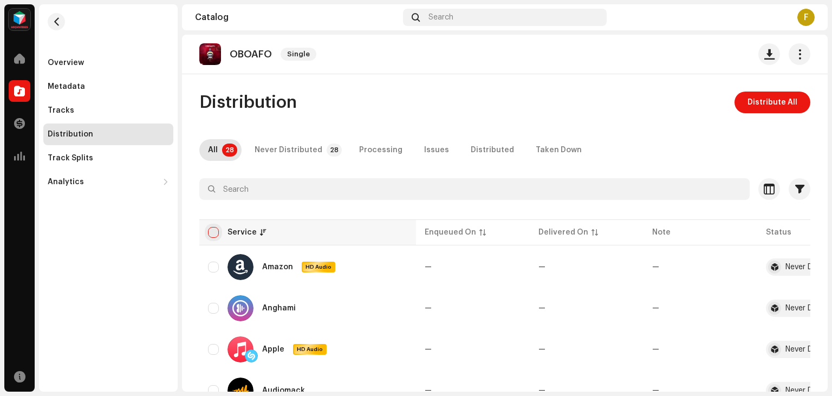
click at [213, 232] on input "checkbox" at bounding box center [213, 232] width 11 height 11
checkbox input "true"
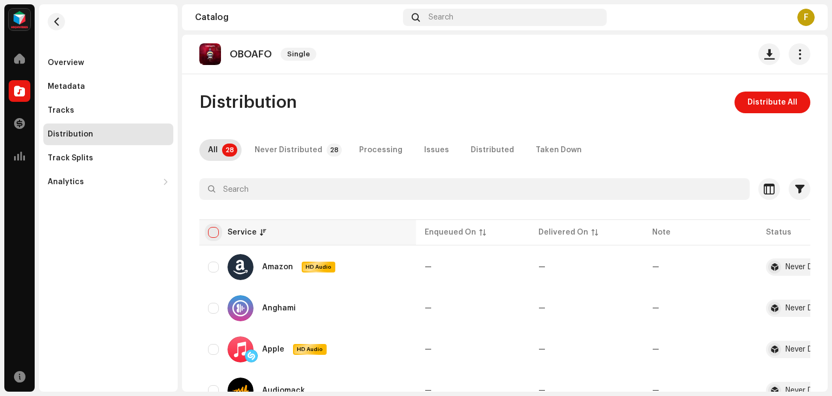
checkbox input "true"
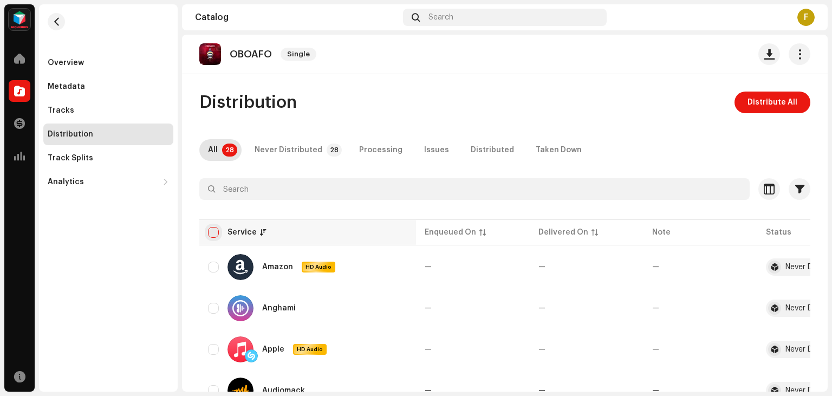
checkbox input "true"
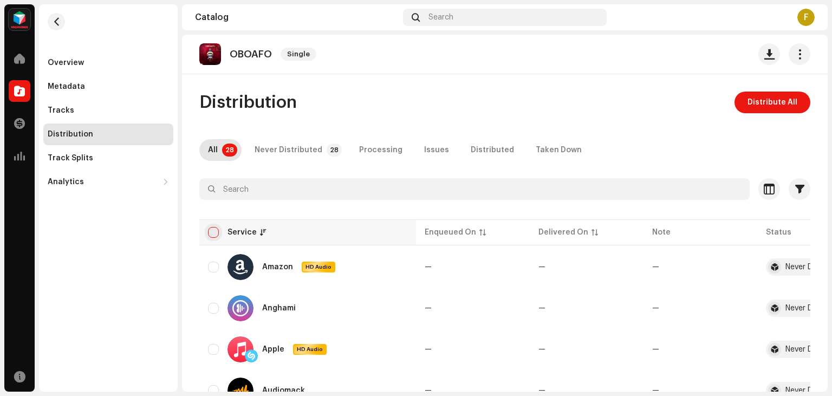
checkbox input "true"
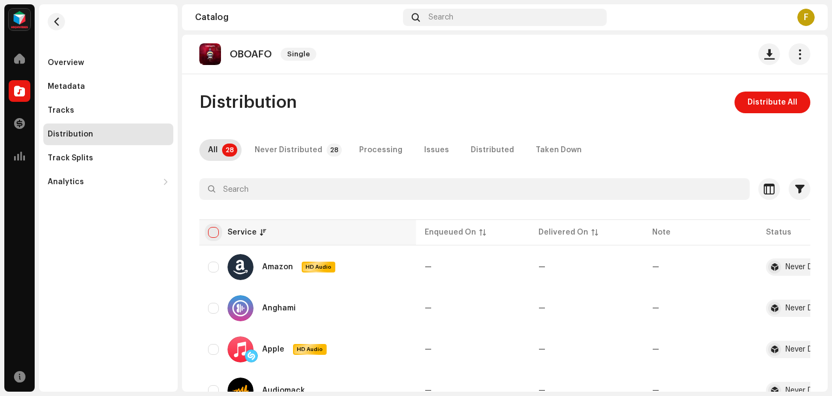
checkbox input "true"
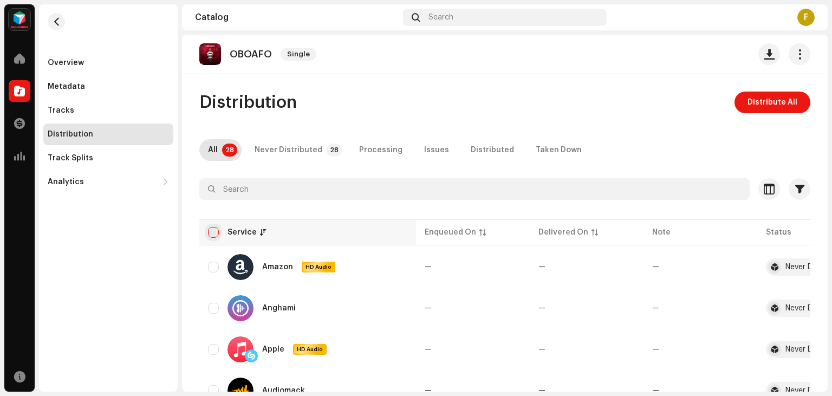
checkbox input "true"
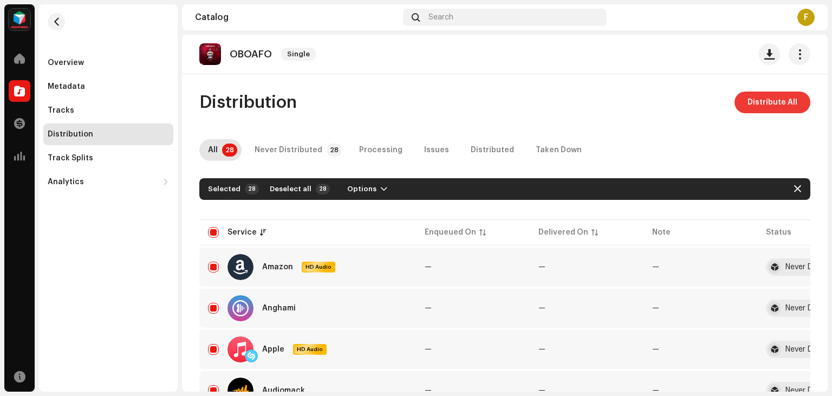
click at [776, 100] on span "Distribute All" at bounding box center [773, 103] width 50 height 22
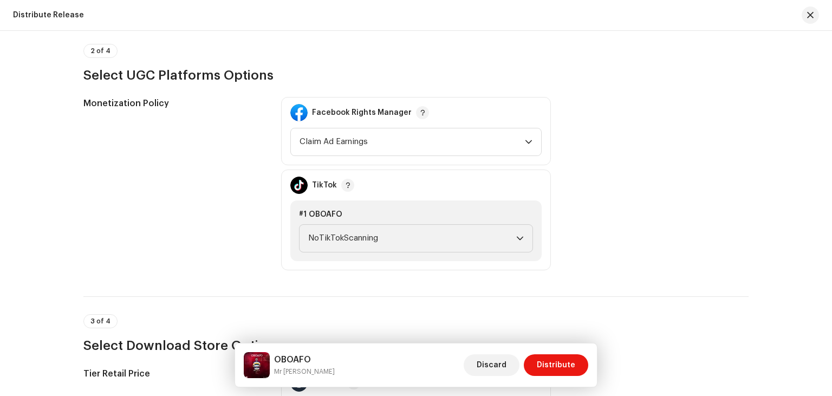
scroll to position [1123, 0]
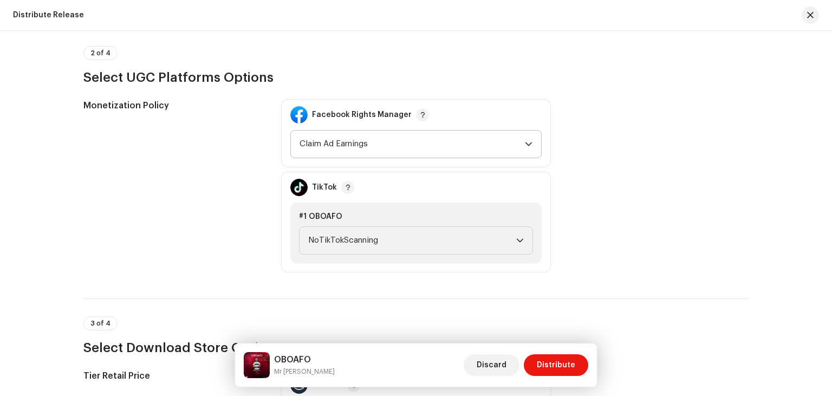
click at [528, 140] on icon "dropdown trigger" at bounding box center [529, 144] width 8 height 8
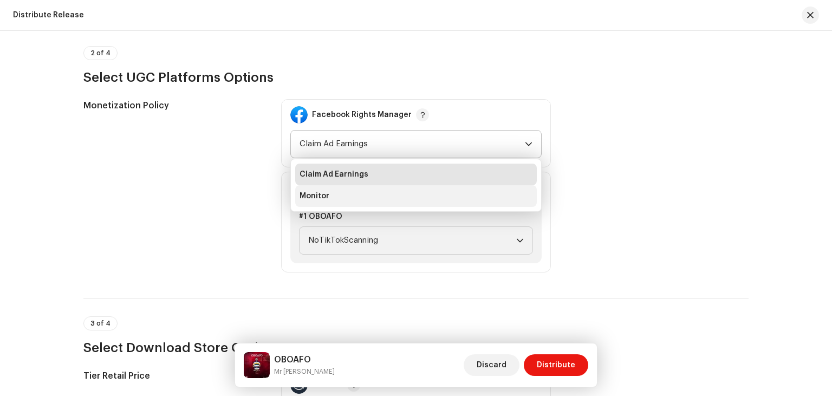
click at [404, 197] on li "Monitor" at bounding box center [416, 196] width 242 height 22
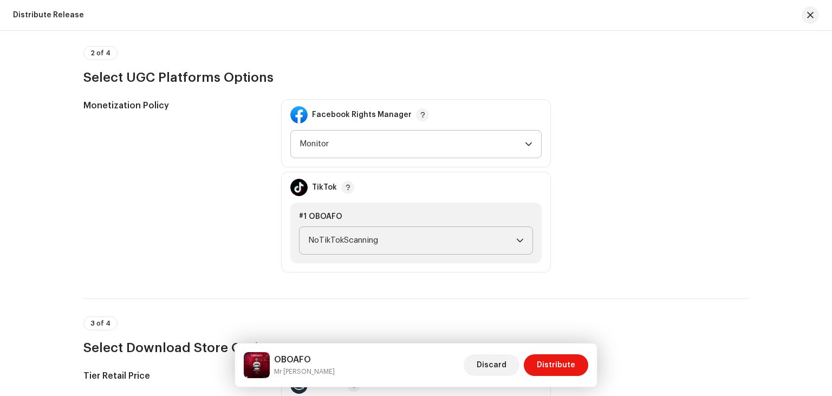
click at [519, 239] on icon "dropdown trigger" at bounding box center [520, 241] width 8 height 8
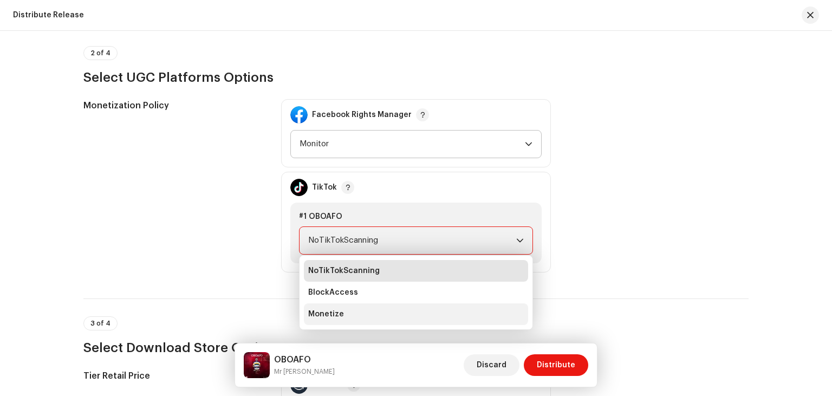
click at [409, 309] on li "Monetize" at bounding box center [416, 314] width 224 height 22
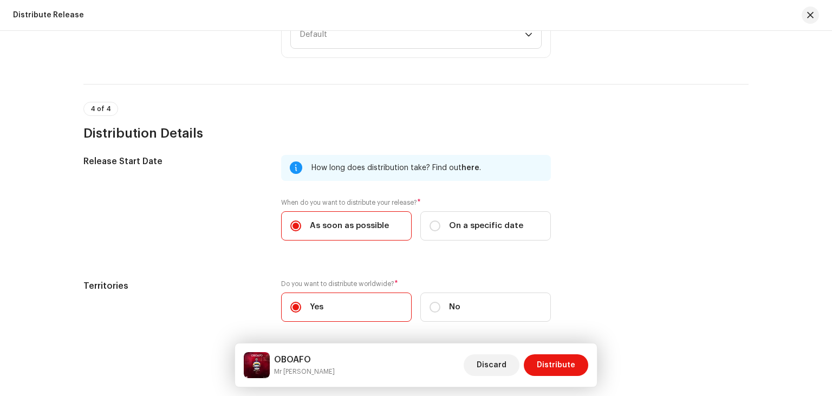
scroll to position [1557, 0]
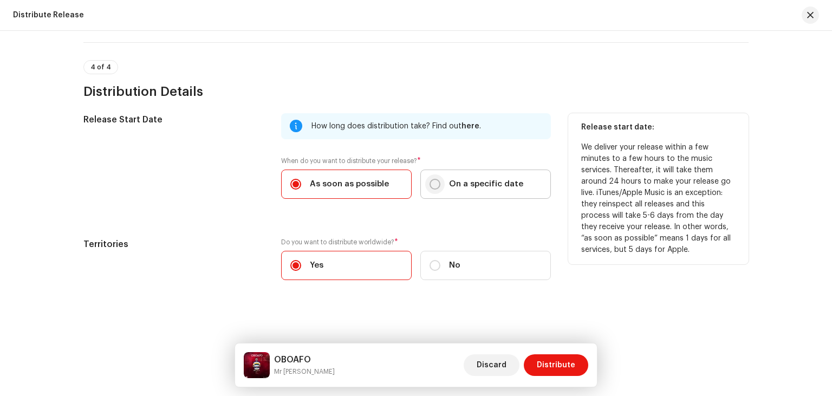
click at [437, 180] on input "On a specific date" at bounding box center [435, 184] width 11 height 11
radio input "true"
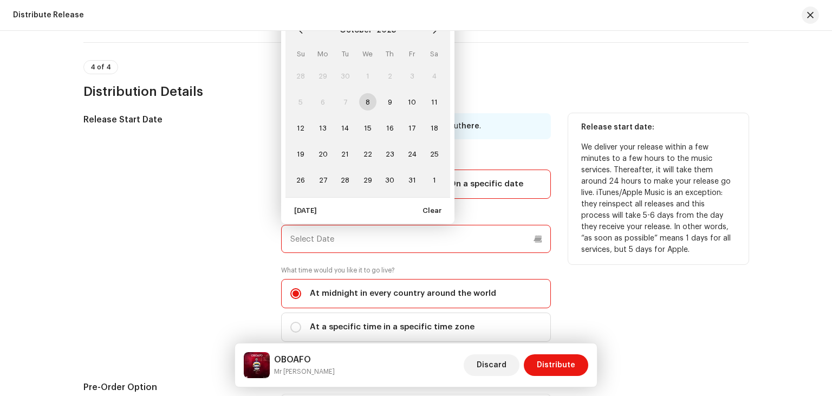
click at [541, 236] on input "text" at bounding box center [416, 239] width 270 height 28
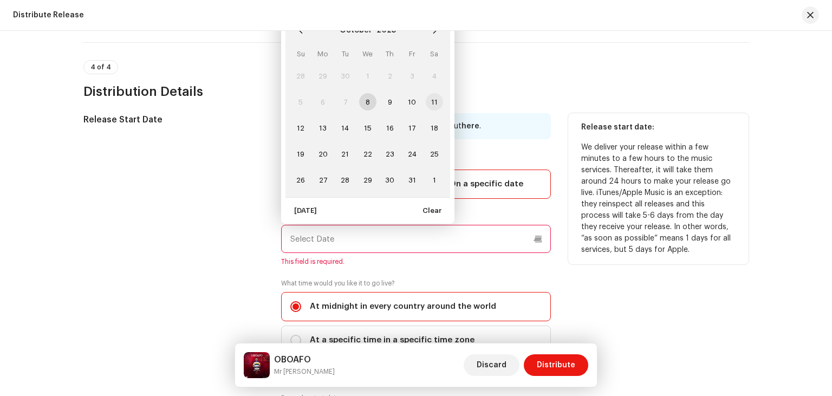
click at [435, 101] on span "11" at bounding box center [434, 101] width 17 height 17
type input "10/11/2025"
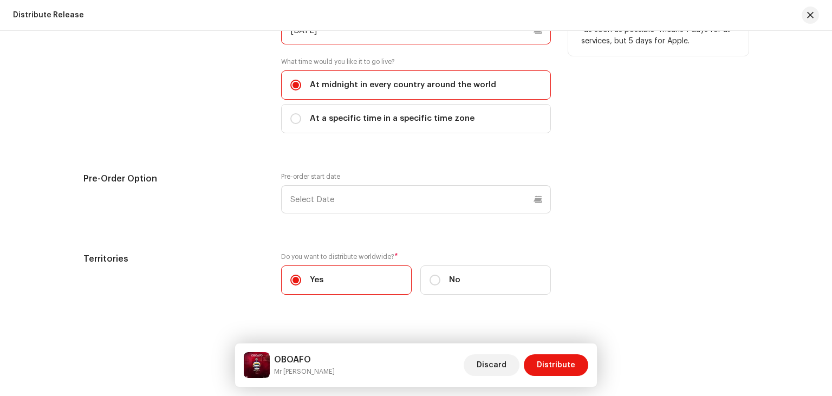
scroll to position [1781, 0]
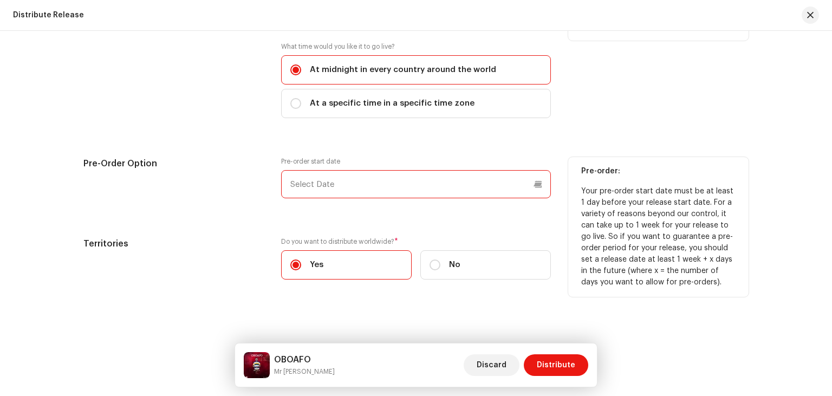
click at [538, 184] on input "text" at bounding box center [416, 184] width 270 height 28
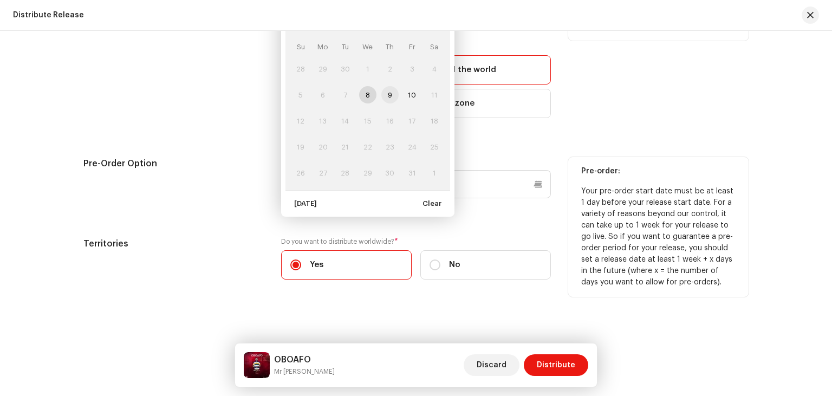
click at [392, 99] on span "9" at bounding box center [390, 94] width 17 height 17
type input "10/09/2025"
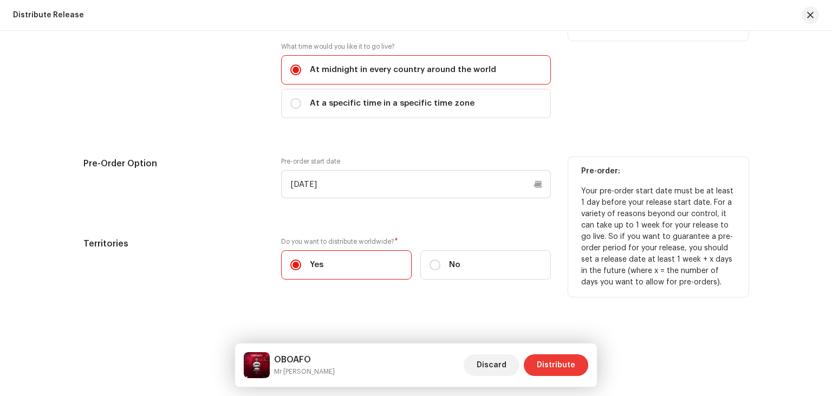
click at [553, 364] on span "Distribute" at bounding box center [556, 365] width 38 height 22
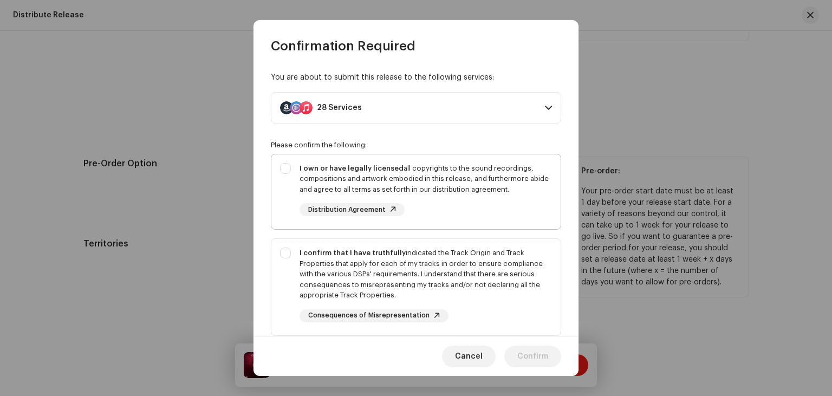
click at [287, 167] on div "I own or have legally licensed all copyrights to the sound recordings, composit…" at bounding box center [415, 189] width 289 height 71
checkbox input "true"
click at [287, 253] on div "I confirm that I have truthfully indicated the Track Origin and Track Propertie…" at bounding box center [415, 285] width 289 height 92
checkbox input "true"
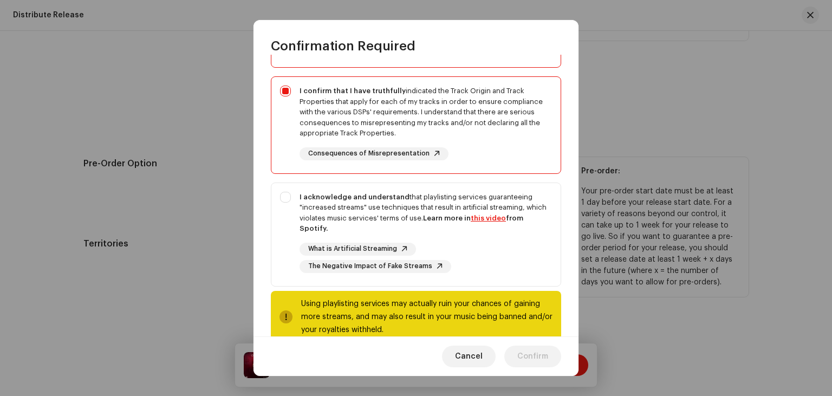
scroll to position [167, 0]
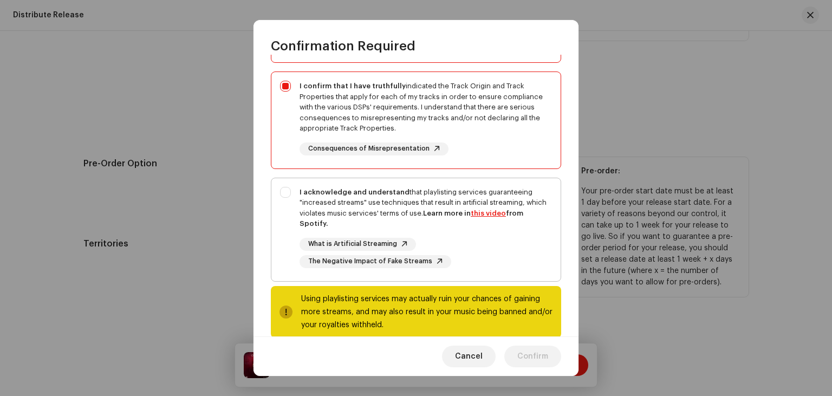
click at [285, 190] on div "I acknowledge and understand that playlisting services guaranteeing "increased …" at bounding box center [415, 227] width 289 height 99
checkbox input "true"
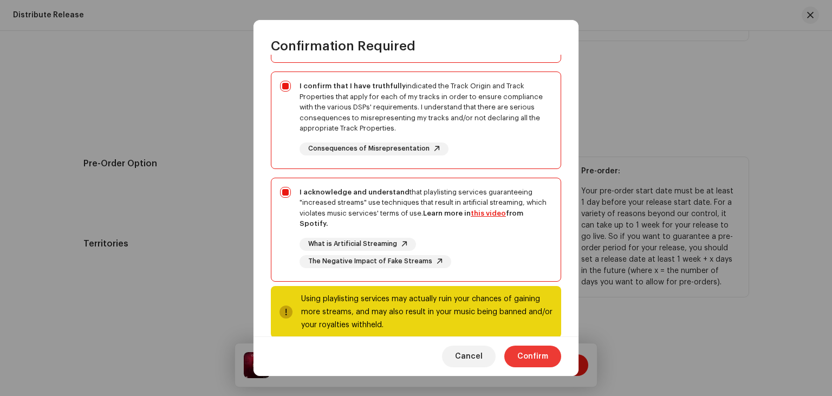
click at [536, 353] on span "Confirm" at bounding box center [533, 357] width 31 height 22
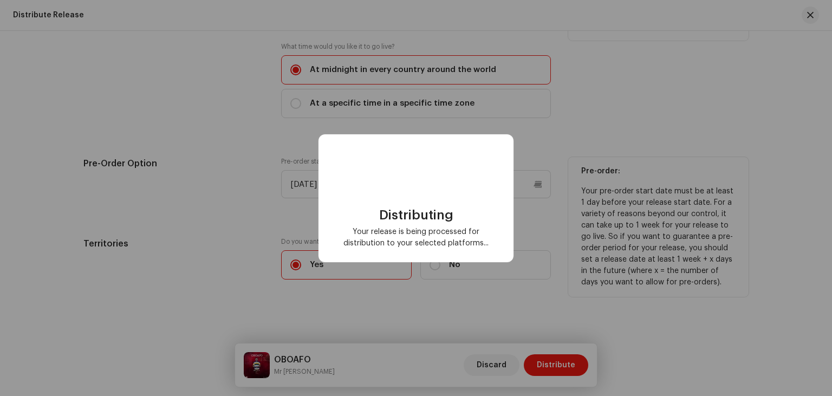
checkbox input "false"
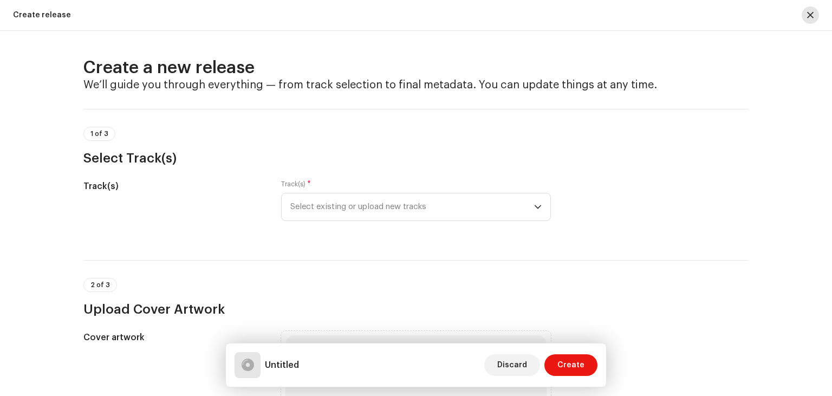
click at [816, 17] on button "button" at bounding box center [810, 15] width 17 height 17
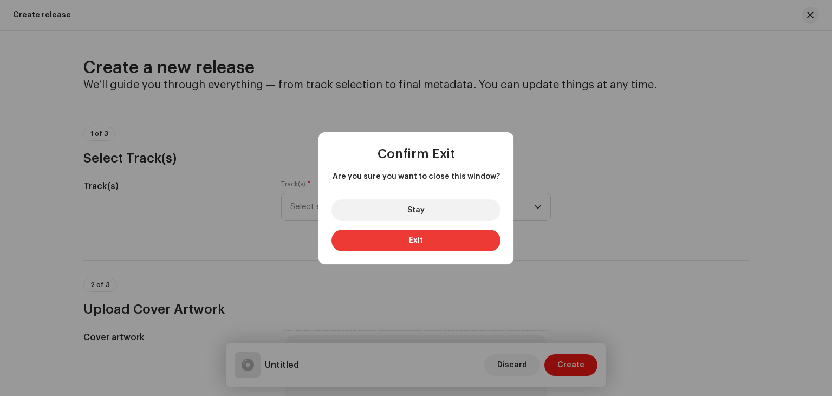
click at [425, 244] on button "Exit" at bounding box center [416, 241] width 169 height 22
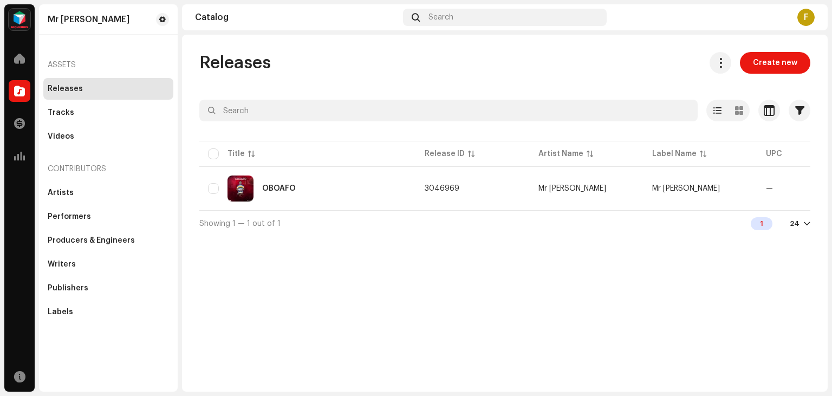
click at [806, 19] on div "F" at bounding box center [806, 17] width 17 height 17
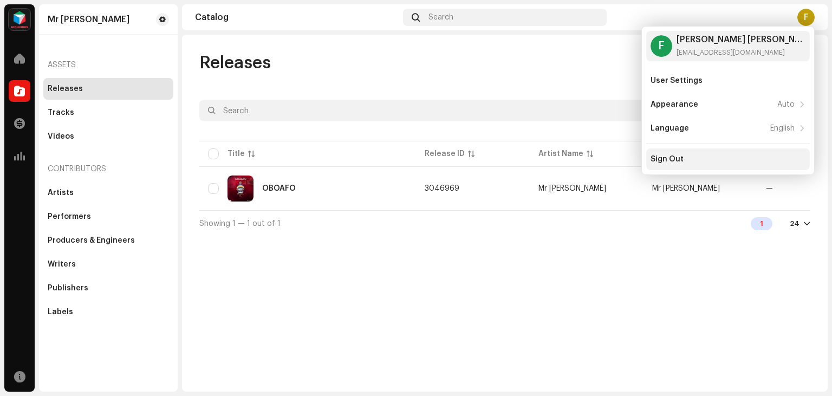
click at [696, 161] on div "Sign Out" at bounding box center [728, 159] width 155 height 9
